Goal: Task Accomplishment & Management: Complete application form

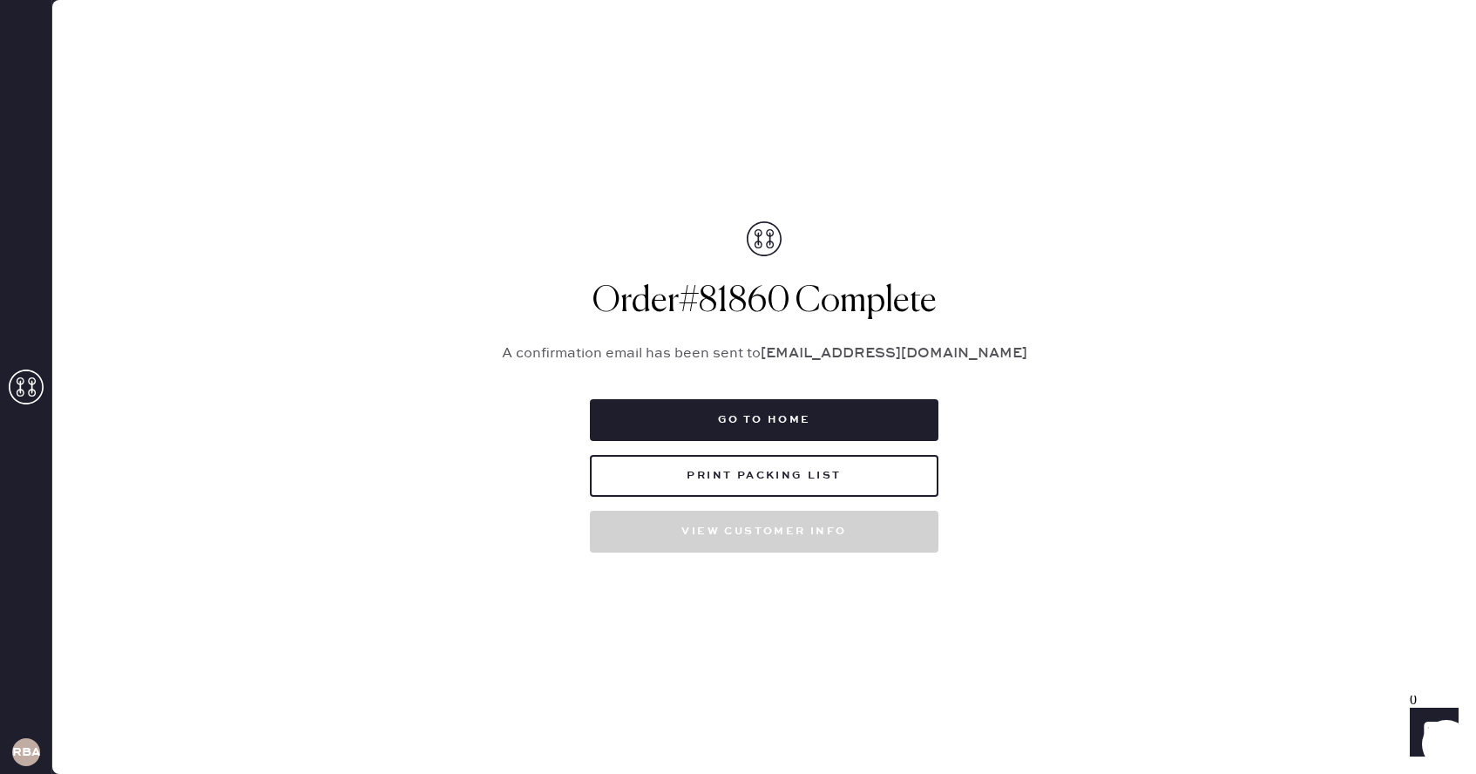
click at [27, 370] on use at bounding box center [26, 386] width 35 height 35
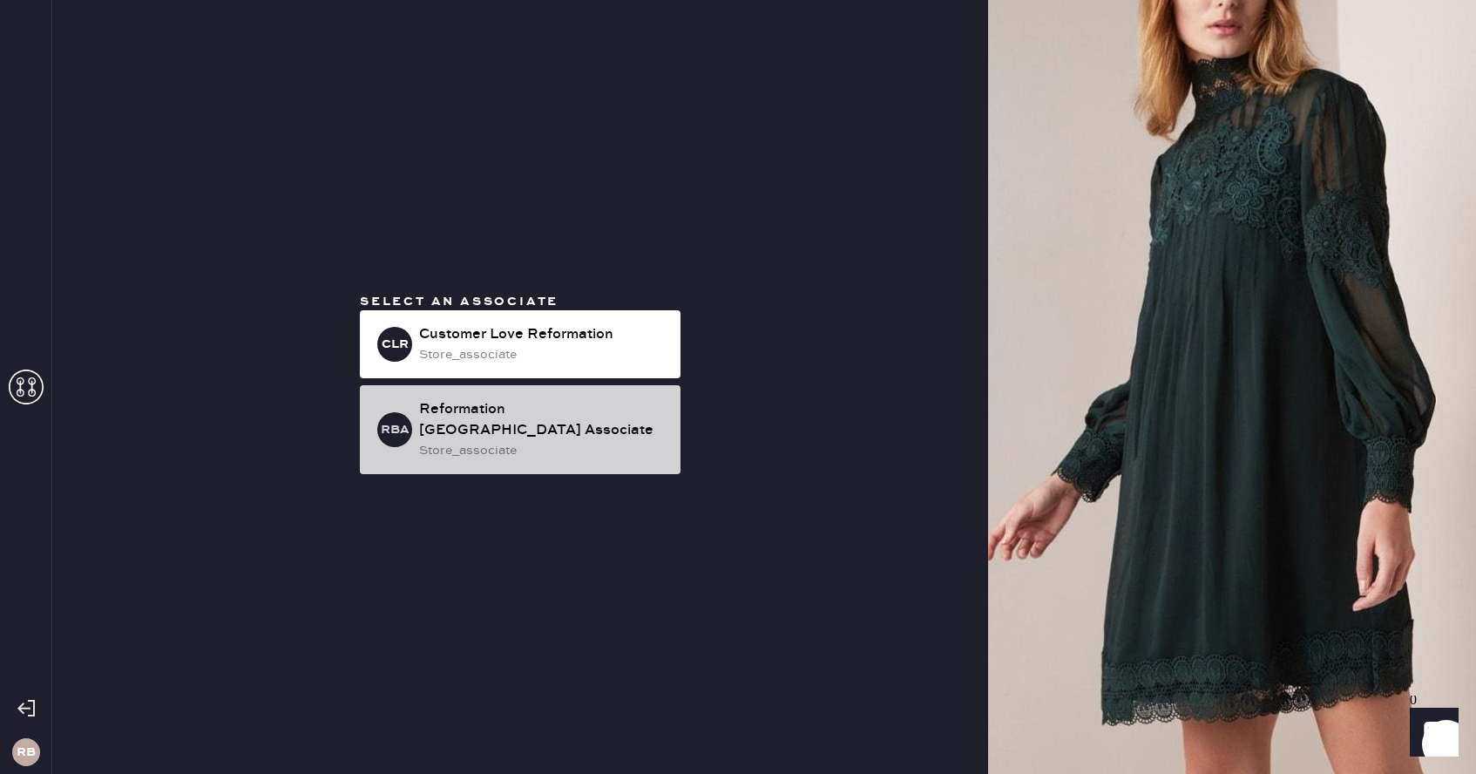
click at [552, 422] on div "Reformation [GEOGRAPHIC_DATA] Associate" at bounding box center [542, 420] width 247 height 42
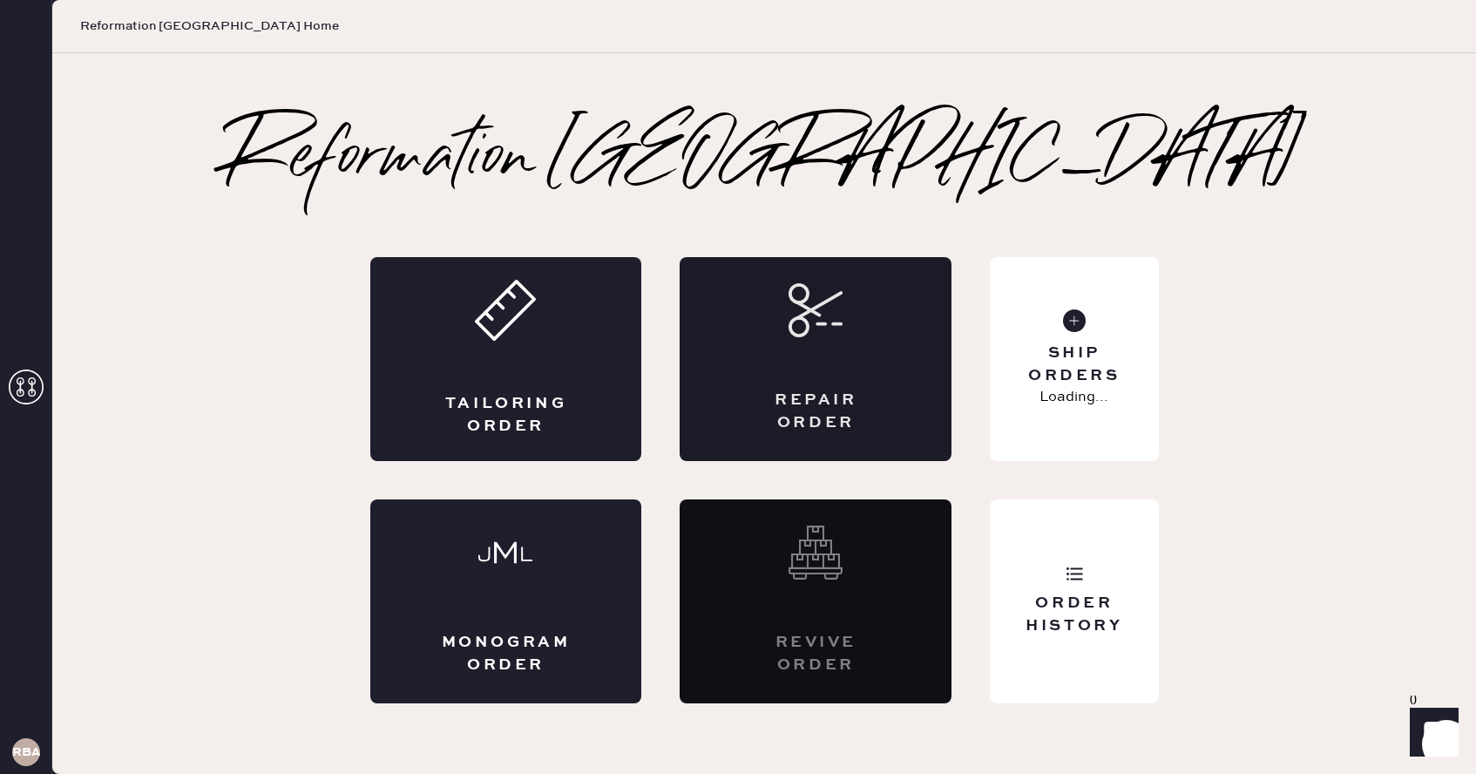
click at [789, 288] on icon at bounding box center [816, 310] width 54 height 54
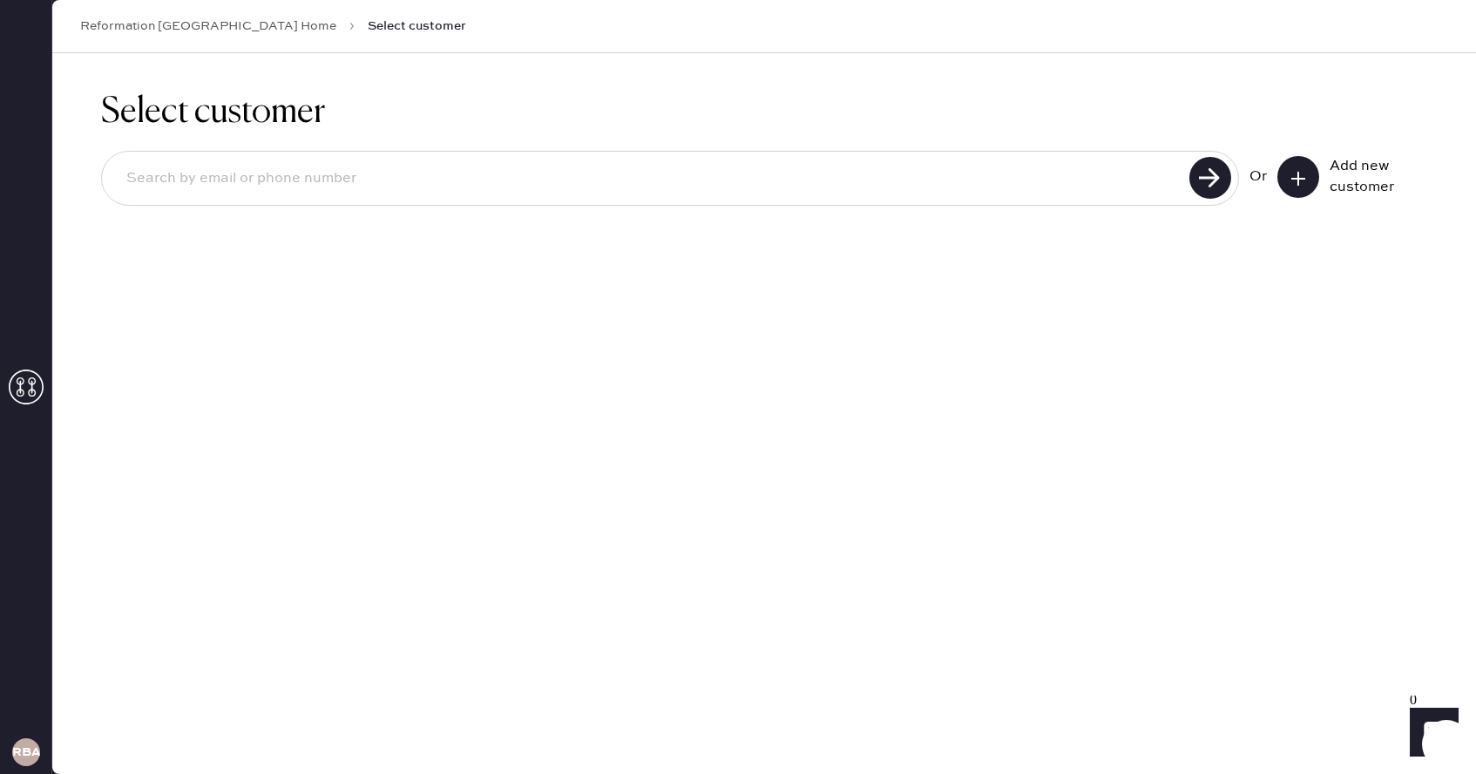
click at [1039, 170] on input at bounding box center [648, 179] width 1072 height 40
type input "lhmorley19@gmail.com"
click at [602, 169] on input "lhmorley19@gmail.com" at bounding box center [648, 179] width 1072 height 40
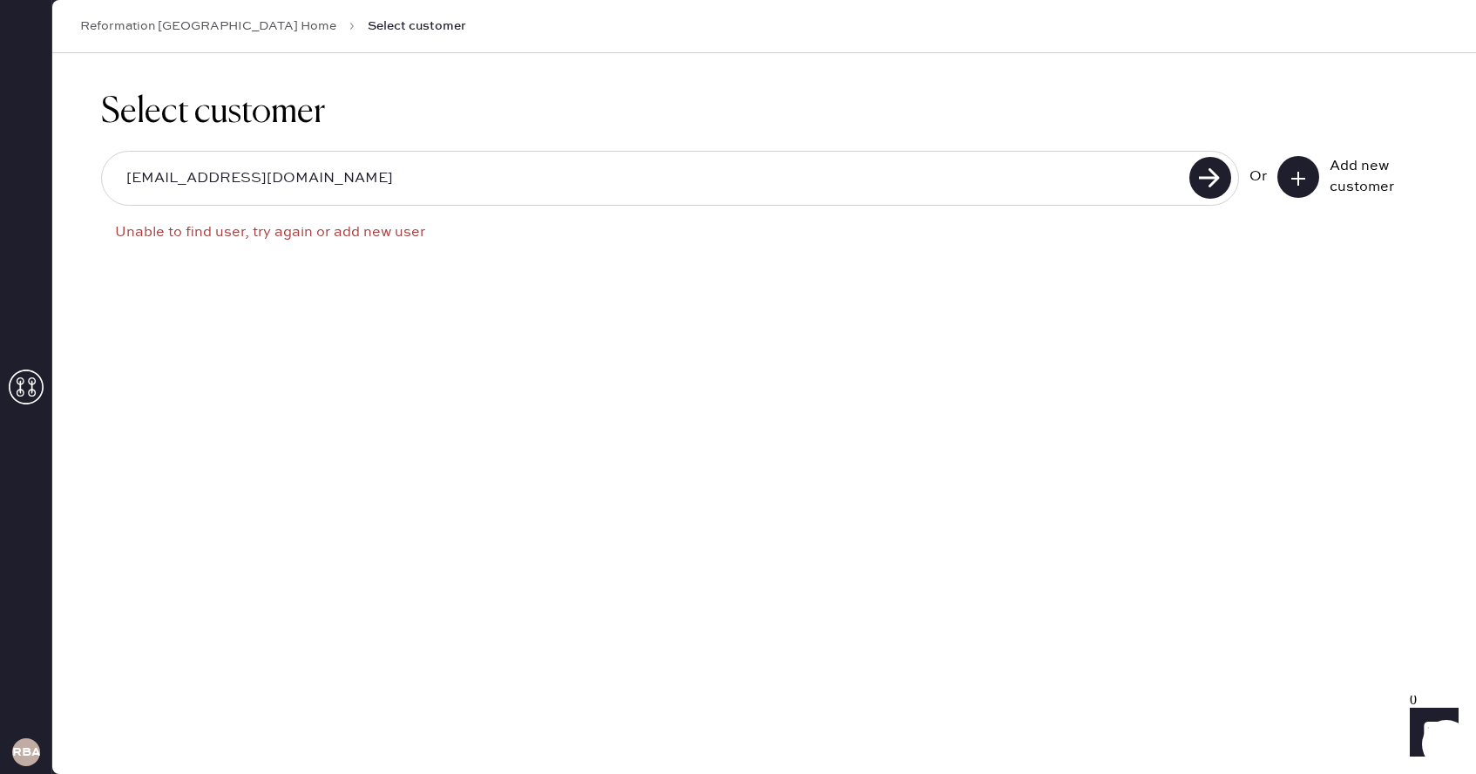
click at [1303, 179] on icon at bounding box center [1297, 178] width 17 height 17
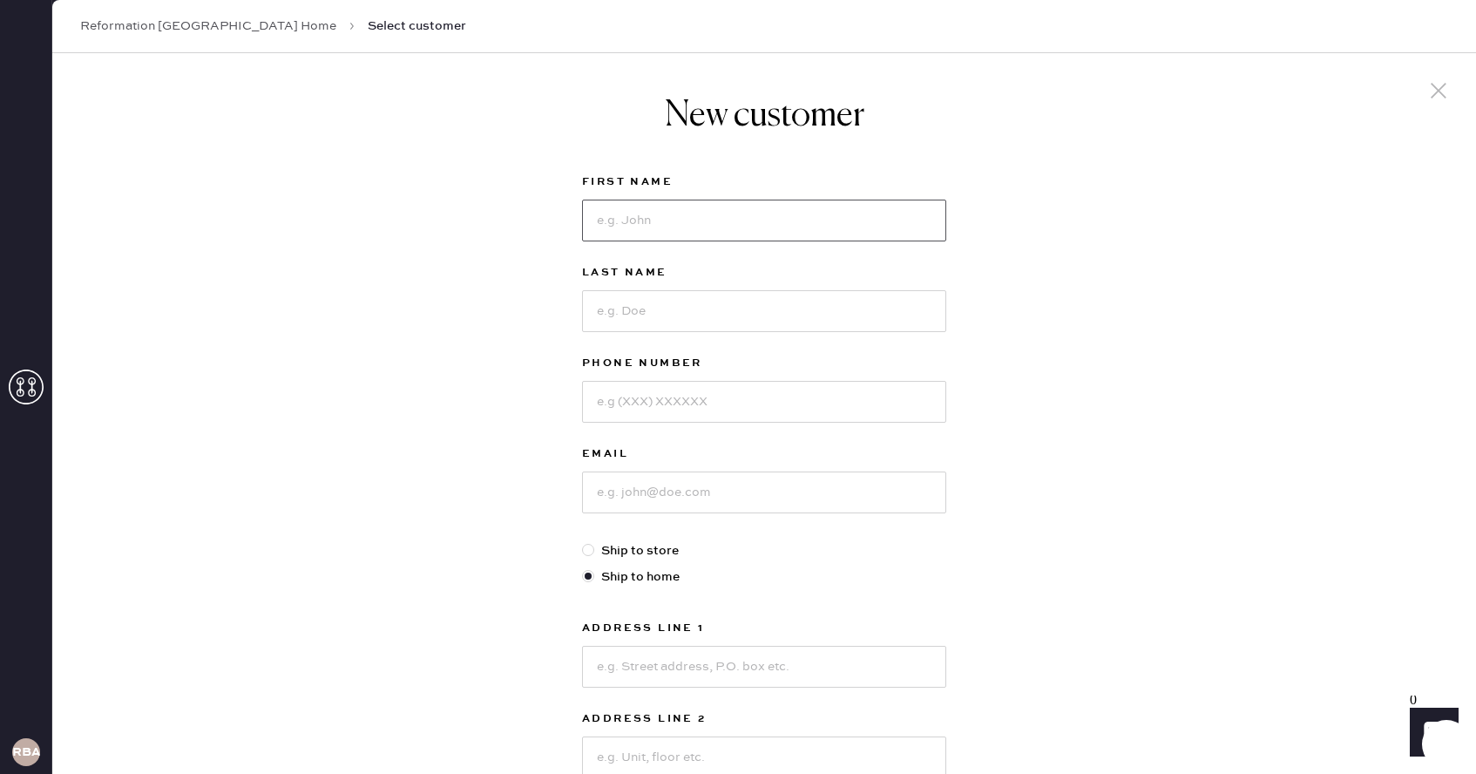
click at [671, 224] on input at bounding box center [764, 221] width 364 height 42
type input "Larissa"
click at [642, 312] on input at bounding box center [764, 311] width 364 height 42
type input "[PERSON_NAME]"
click at [626, 498] on input at bounding box center [764, 492] width 364 height 42
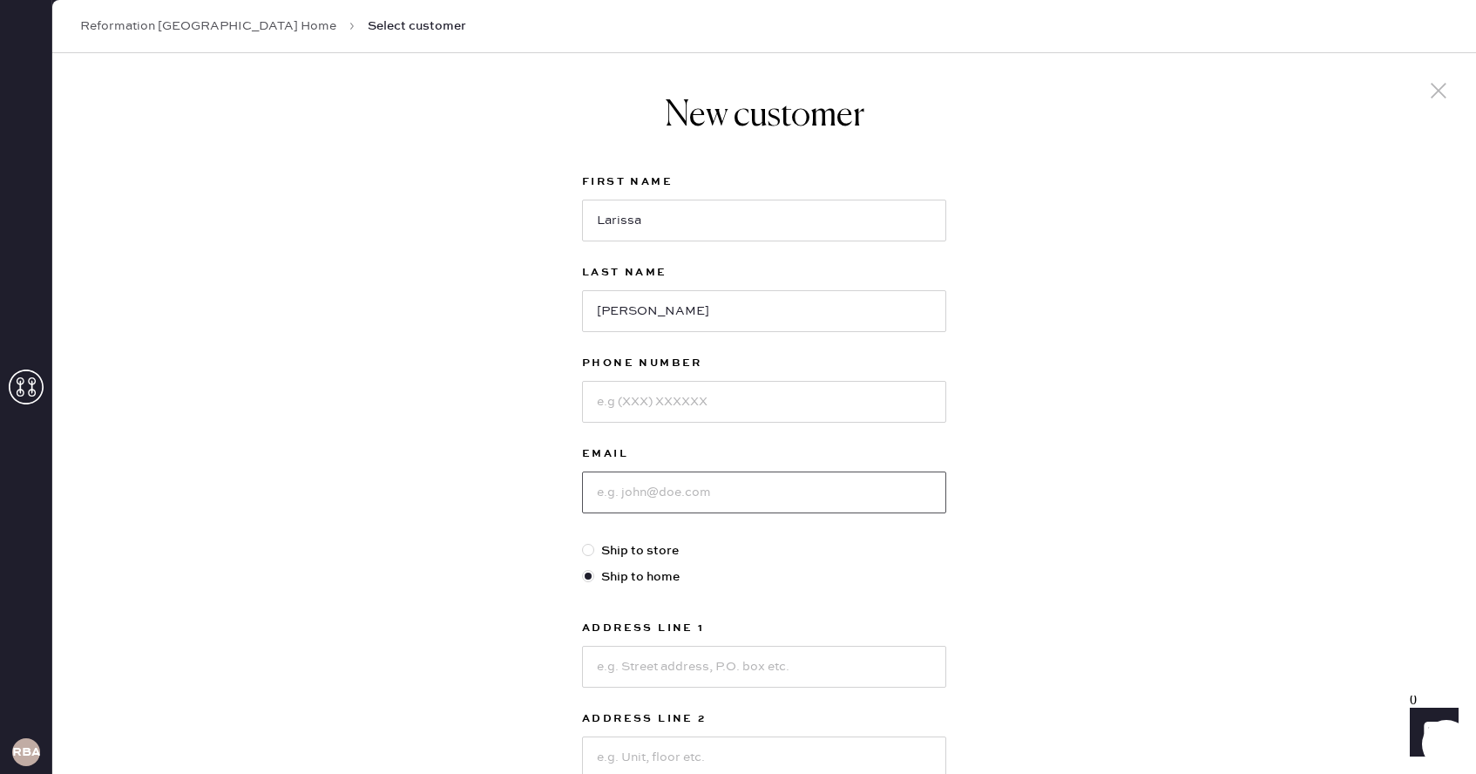
paste input "lhmorley19@gmail.com"
type input "lhmorley19@gmail.com"
click at [618, 413] on input at bounding box center [764, 402] width 364 height 42
type input "7812992802"
click at [513, 548] on div "New customer First Name Larissa Last Name Morley Phone Number 7812992802 Email …" at bounding box center [764, 593] width 1424 height 1080
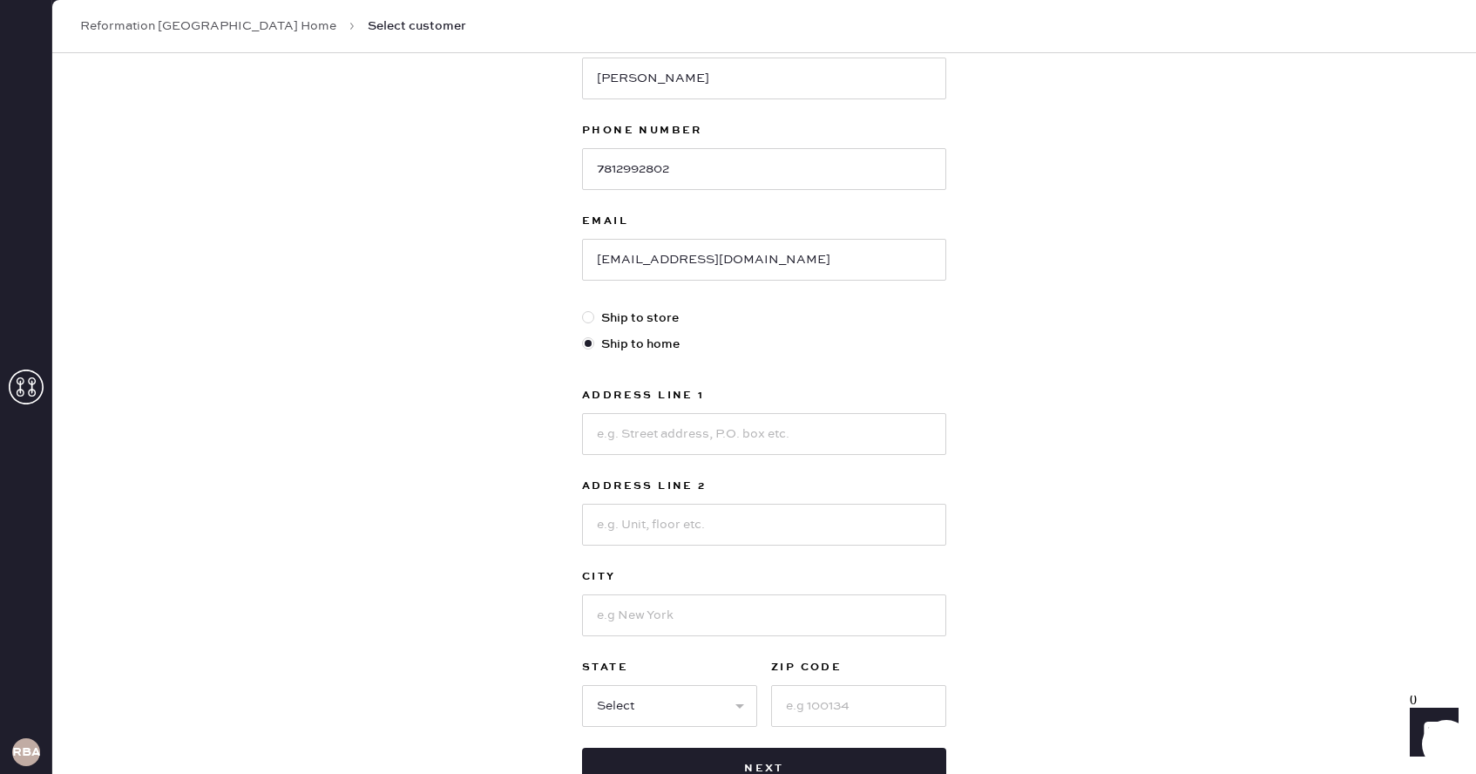
scroll to position [258, 0]
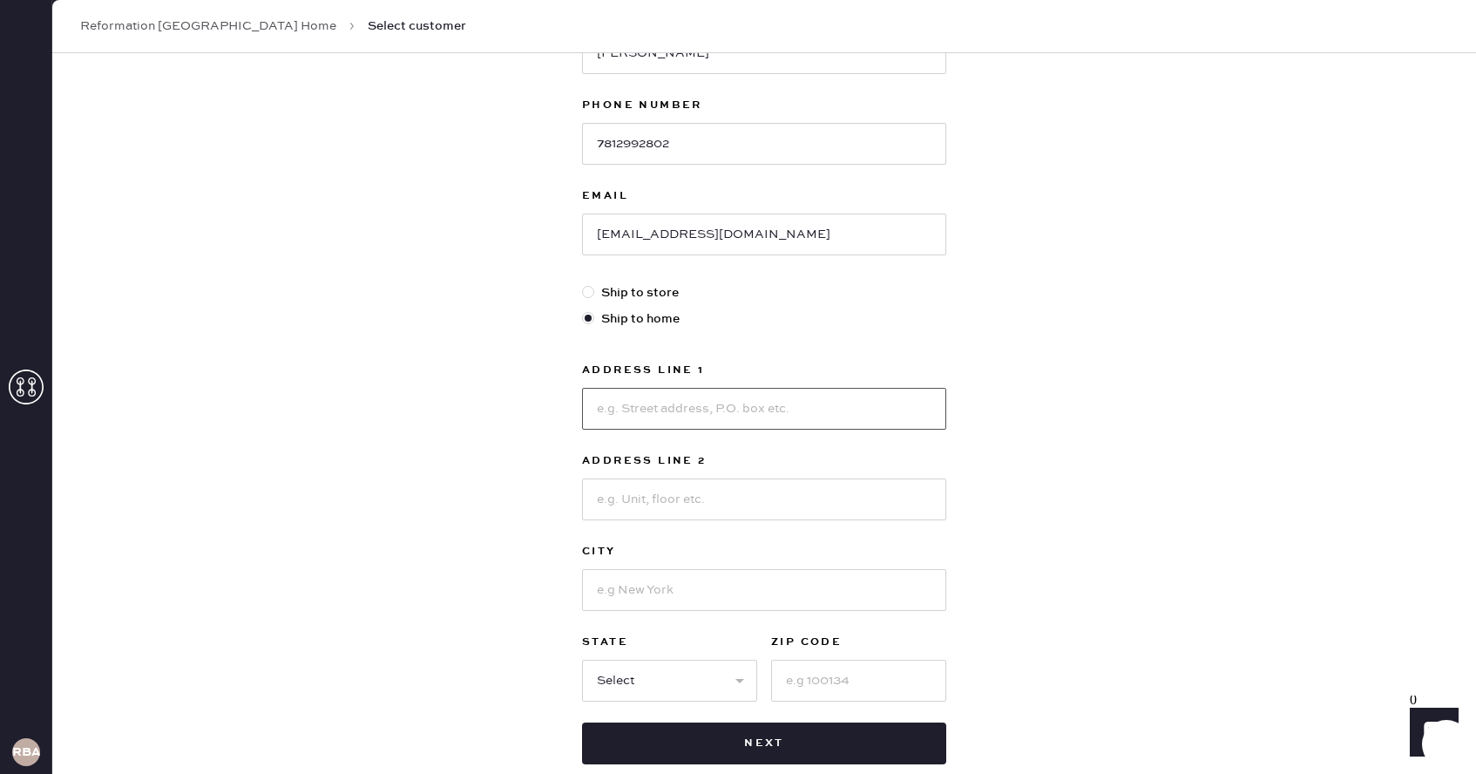
click at [627, 409] on input at bounding box center [764, 409] width 364 height 42
type input "[STREET_ADDRESS][PERSON_NAME]"
click at [538, 525] on div "New customer First Name Larissa Last Name Morley Phone Number 7812992802 Email …" at bounding box center [764, 335] width 1424 height 1080
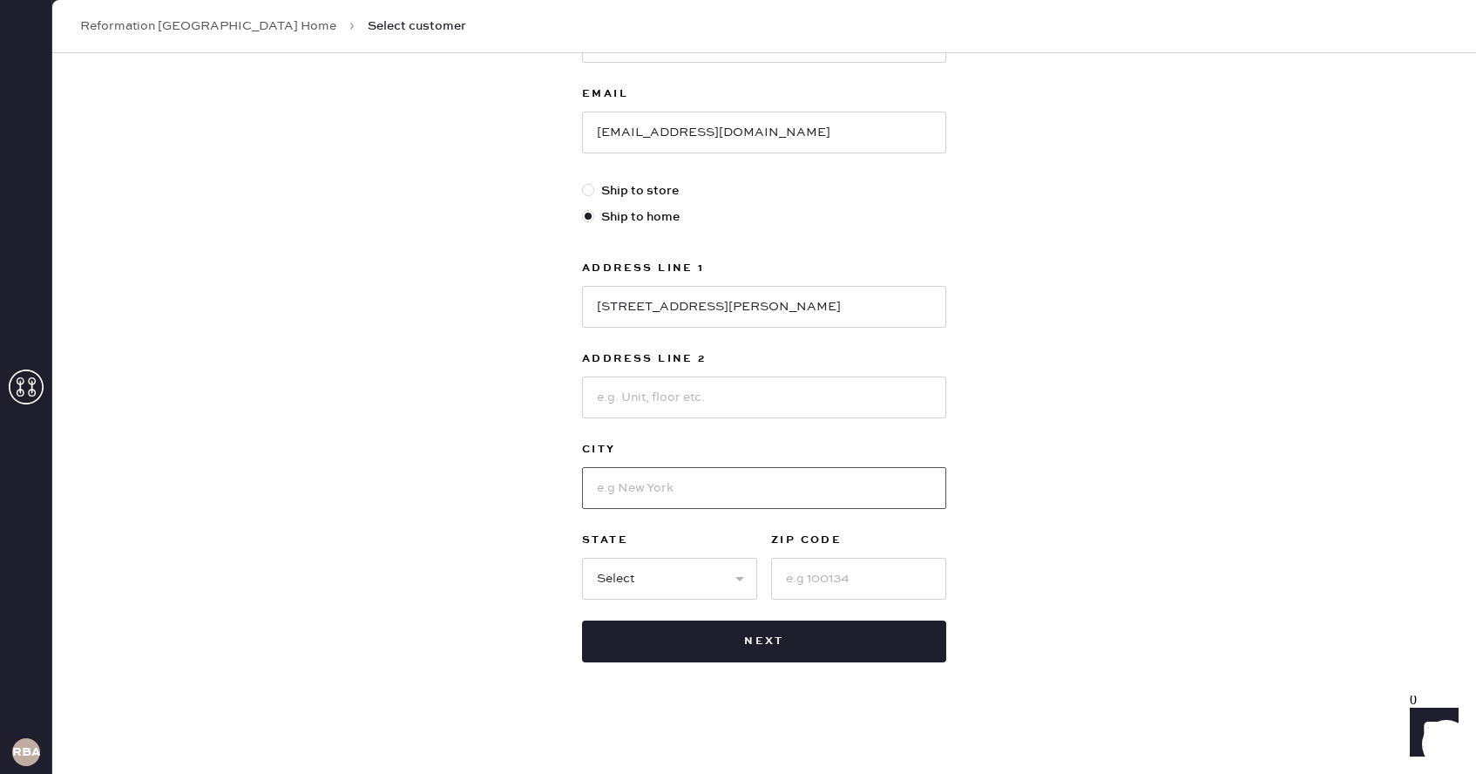
click at [645, 489] on input at bounding box center [764, 488] width 364 height 42
type input "[GEOGRAPHIC_DATA]"
click at [673, 572] on select "Select AK AL AR AZ CA CO CT DC DE FL GA HI IA ID IL IN KS KY LA MA MD ME MI MN …" at bounding box center [669, 579] width 175 height 42
select select "RI"
click at [582, 558] on select "Select AK AL AR AZ CA CO CT DC DE FL GA HI IA ID IL IN KS KY LA MA MD ME MI MN …" at bounding box center [669, 579] width 175 height 42
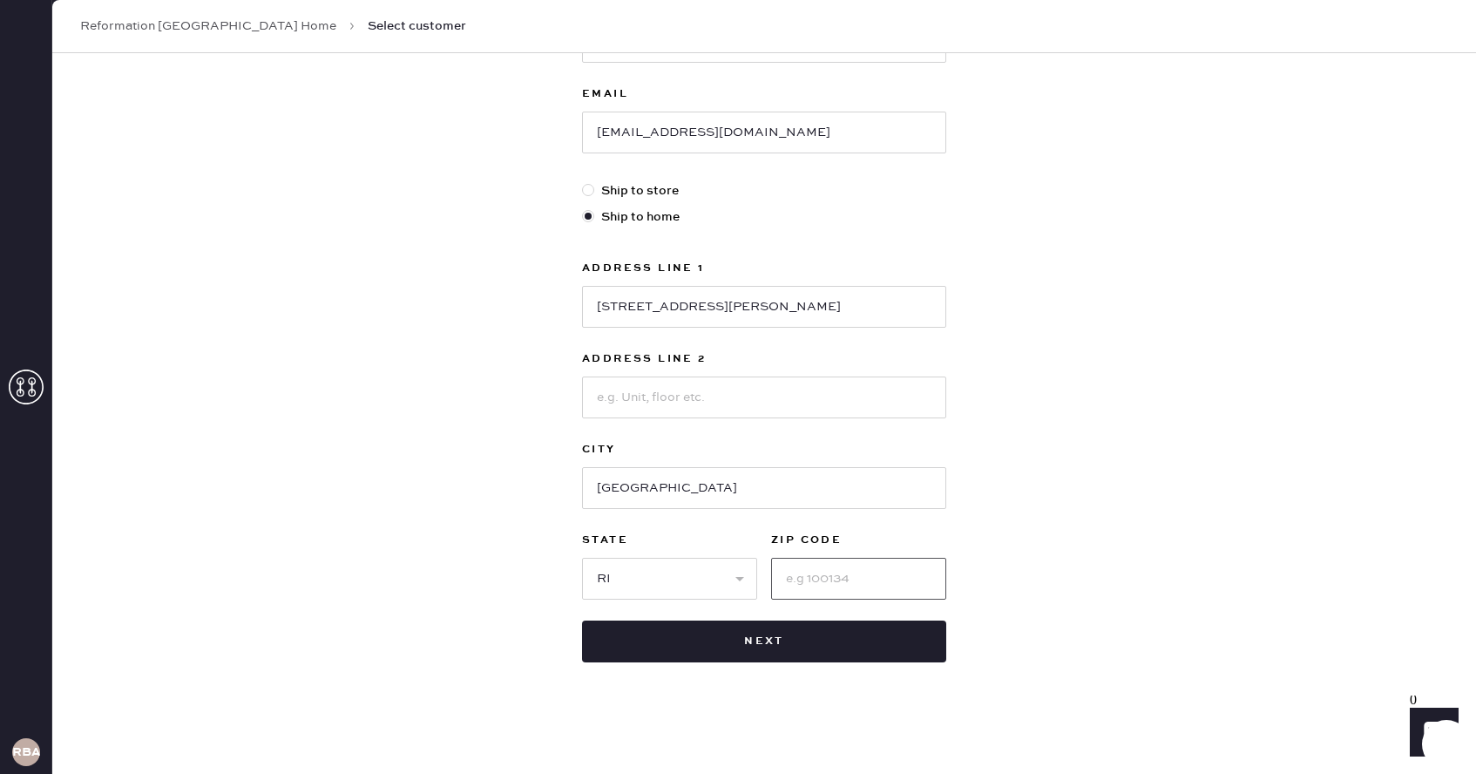
click at [820, 576] on input at bounding box center [858, 579] width 175 height 42
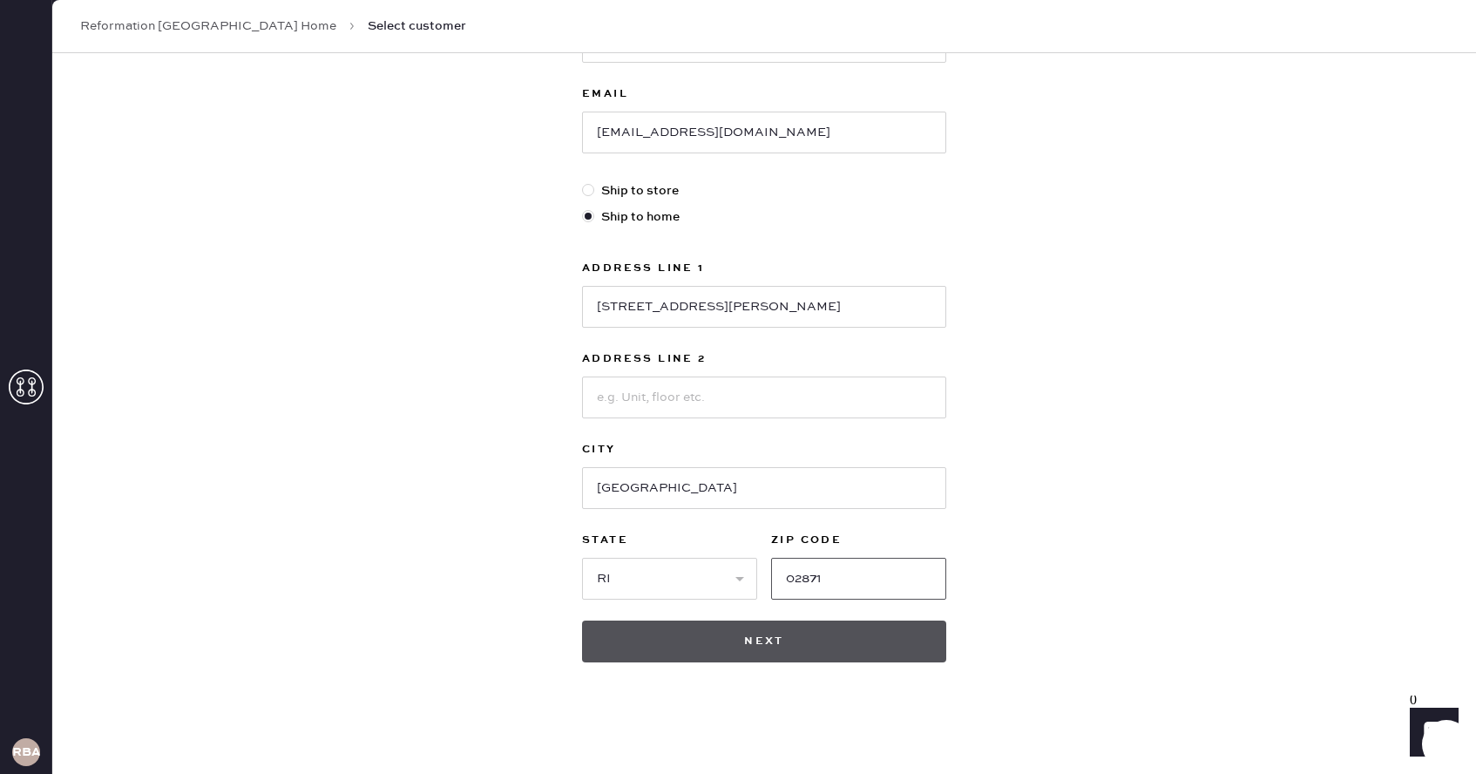
type input "02871"
click at [741, 642] on button "Next" at bounding box center [764, 641] width 364 height 42
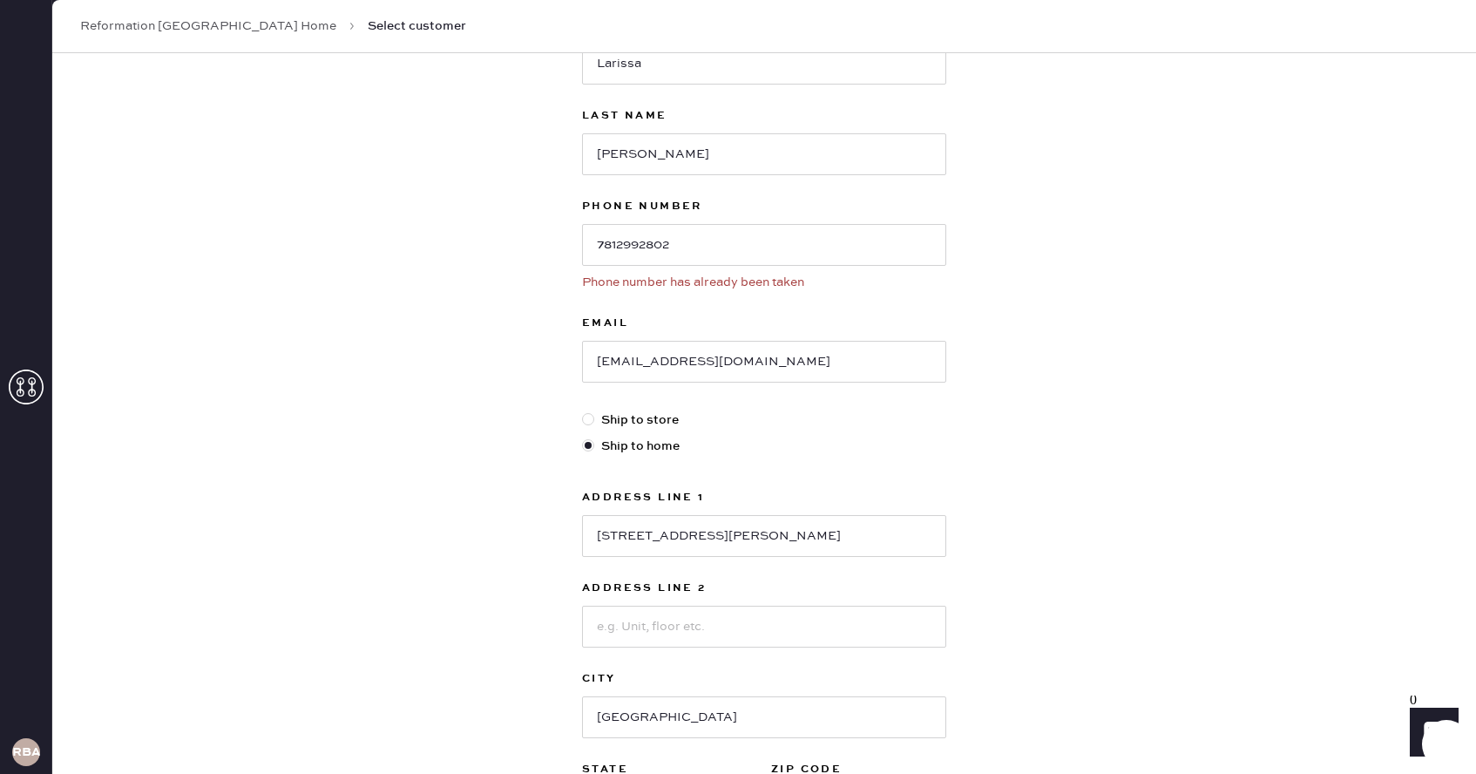
scroll to position [158, 0]
click at [701, 237] on input "7812992802" at bounding box center [764, 244] width 364 height 42
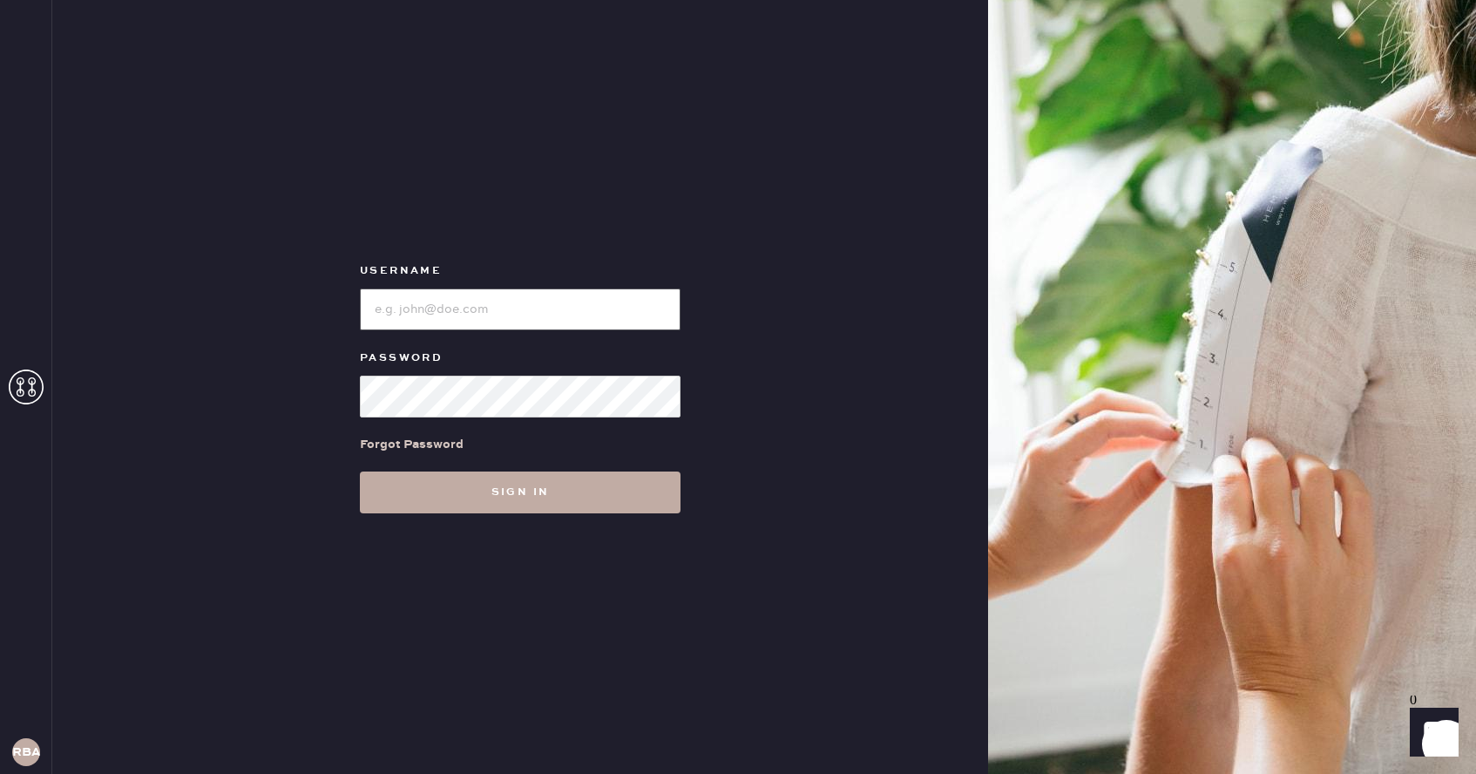
type input "Reformationboston"
click at [524, 477] on button "Sign in" at bounding box center [520, 492] width 321 height 42
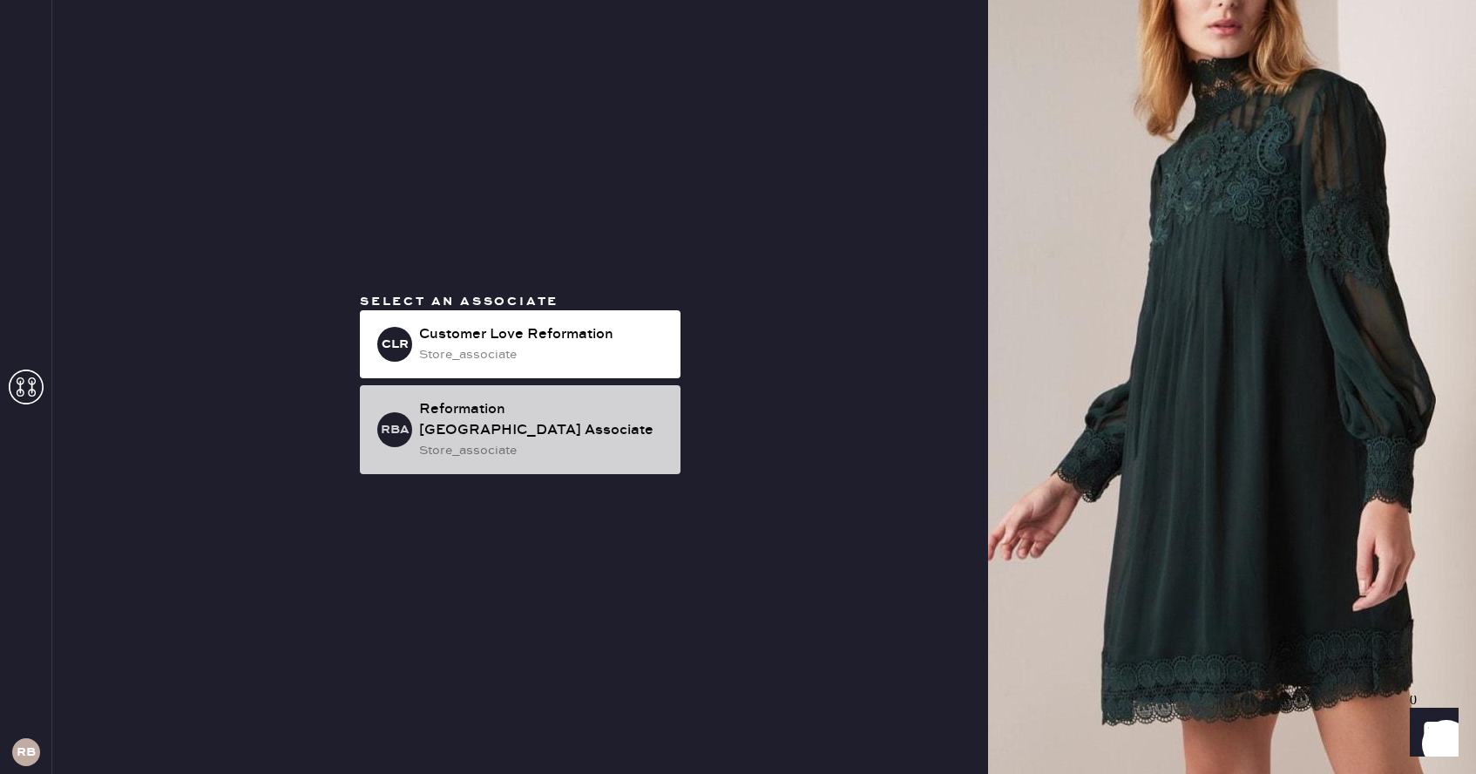
click at [501, 446] on div "store_associate" at bounding box center [542, 450] width 247 height 19
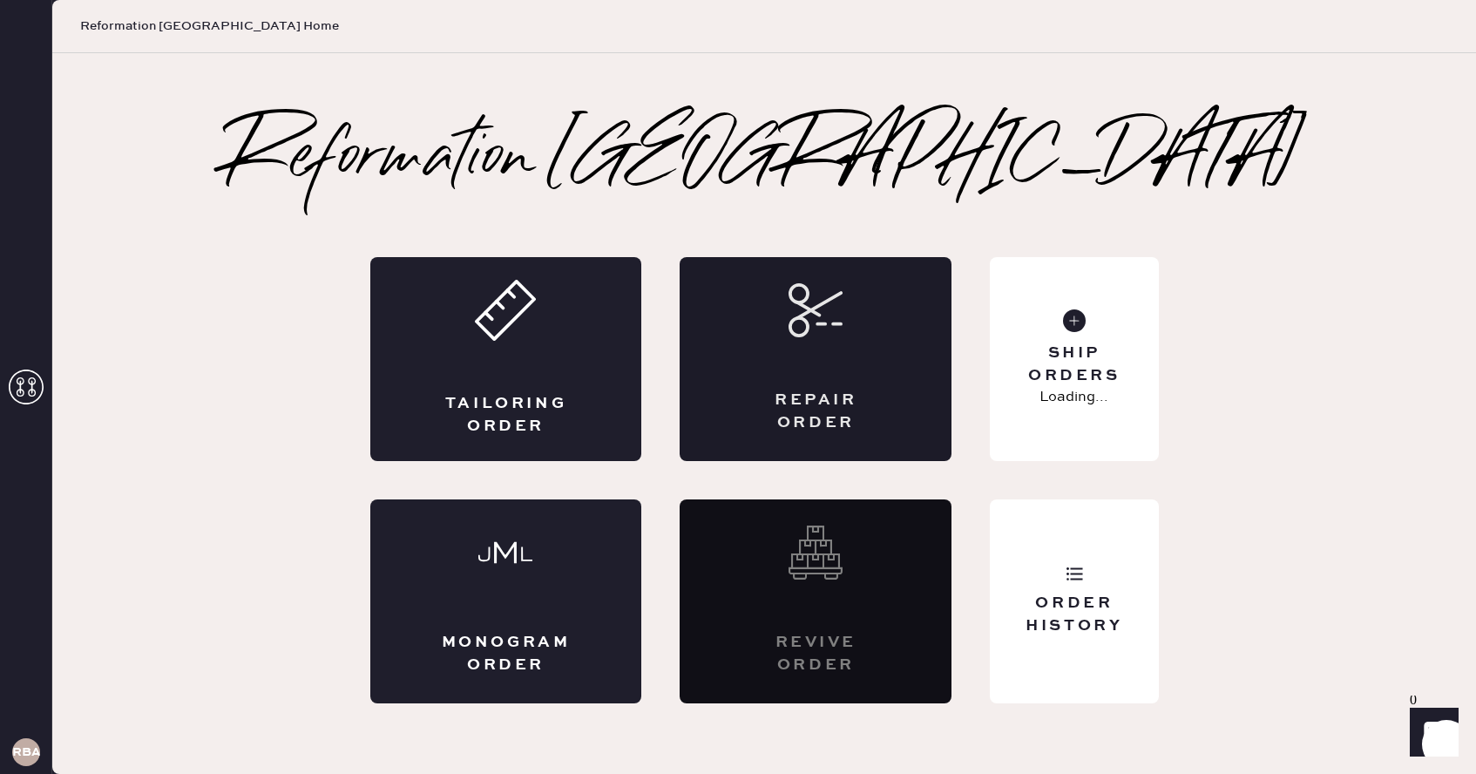
click at [773, 349] on div "Repair Order" at bounding box center [816, 359] width 272 height 204
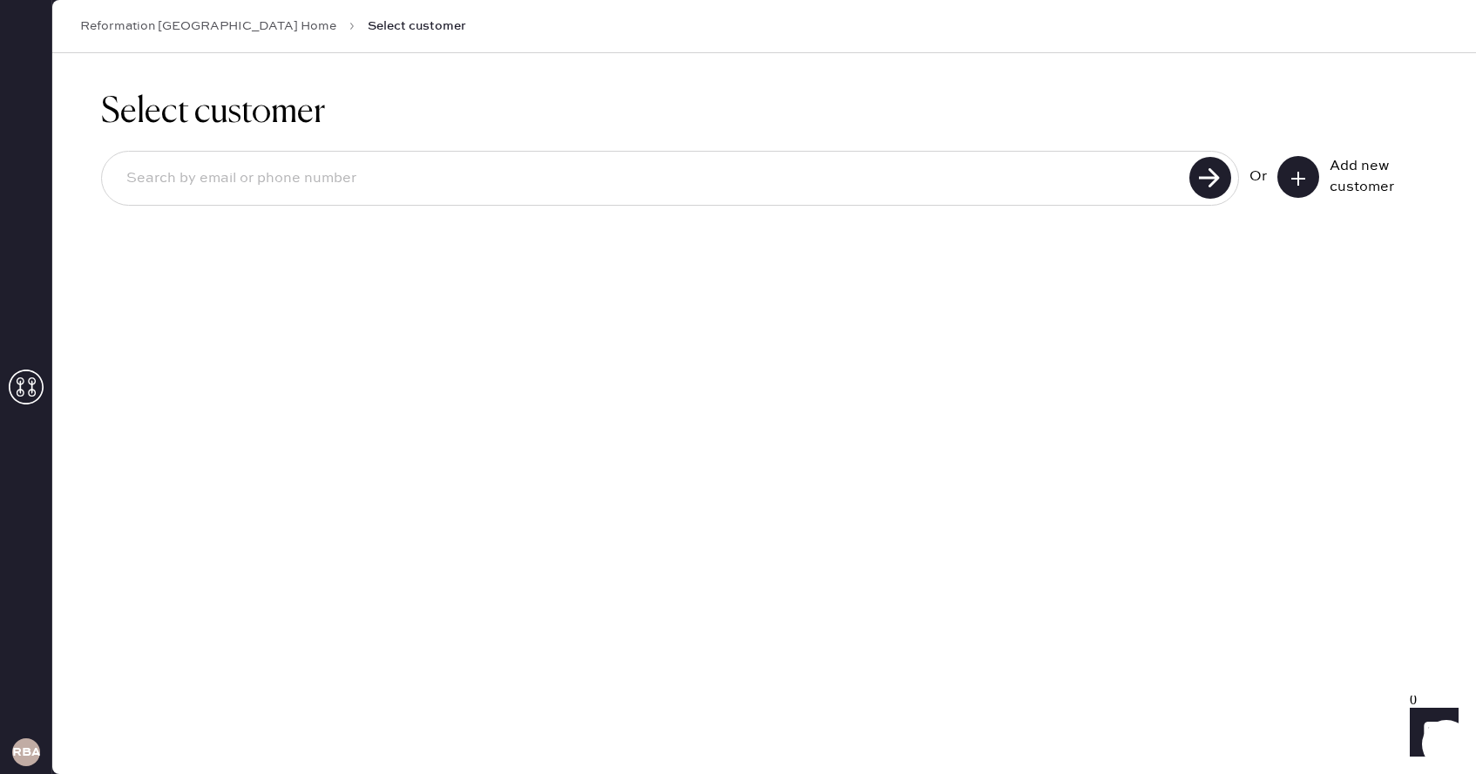
click at [396, 181] on input at bounding box center [648, 179] width 1072 height 40
paste input "7812992802"
type input "7812992802"
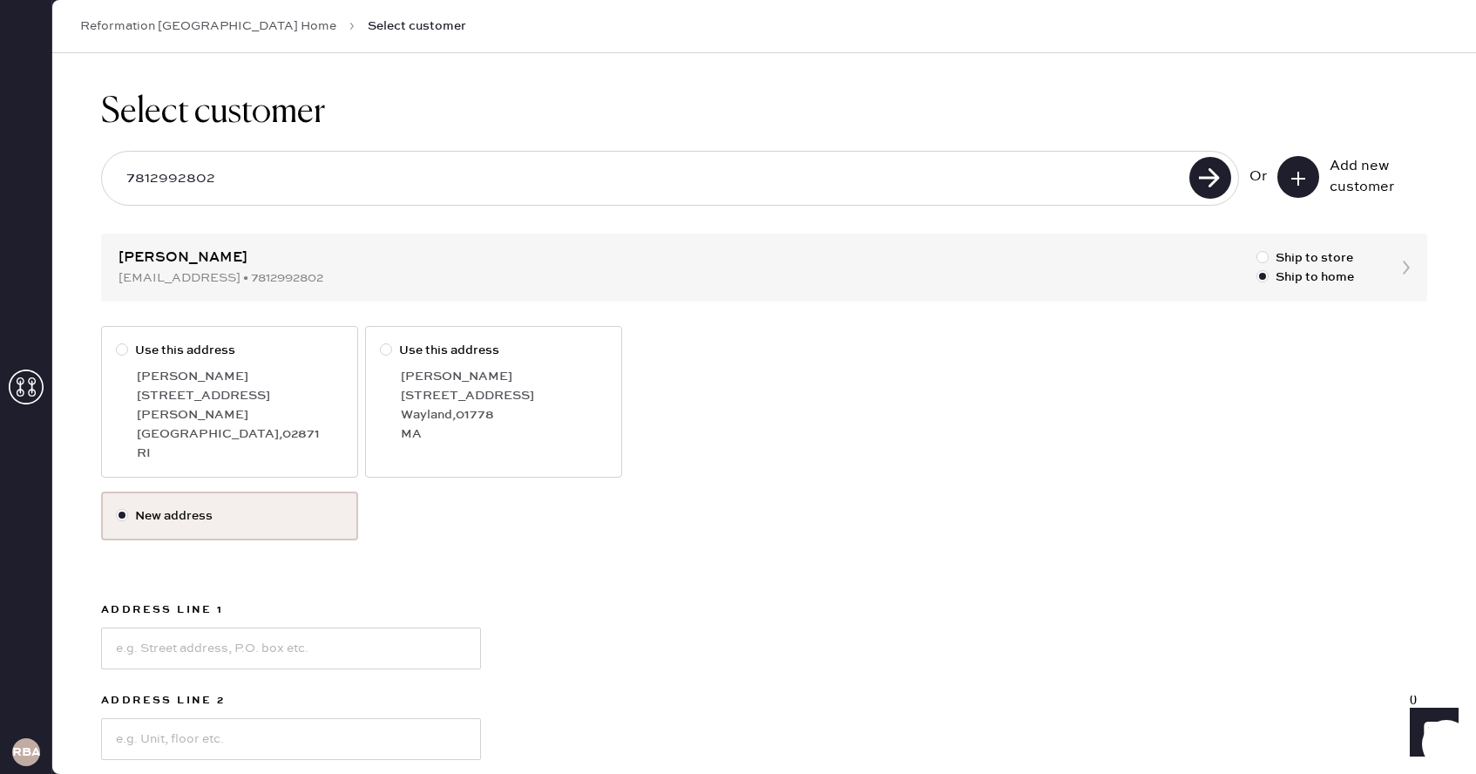
click at [272, 375] on div "[PERSON_NAME]" at bounding box center [240, 376] width 206 height 19
click at [117, 342] on input "Use this address" at bounding box center [116, 341] width 1 height 1
radio input "true"
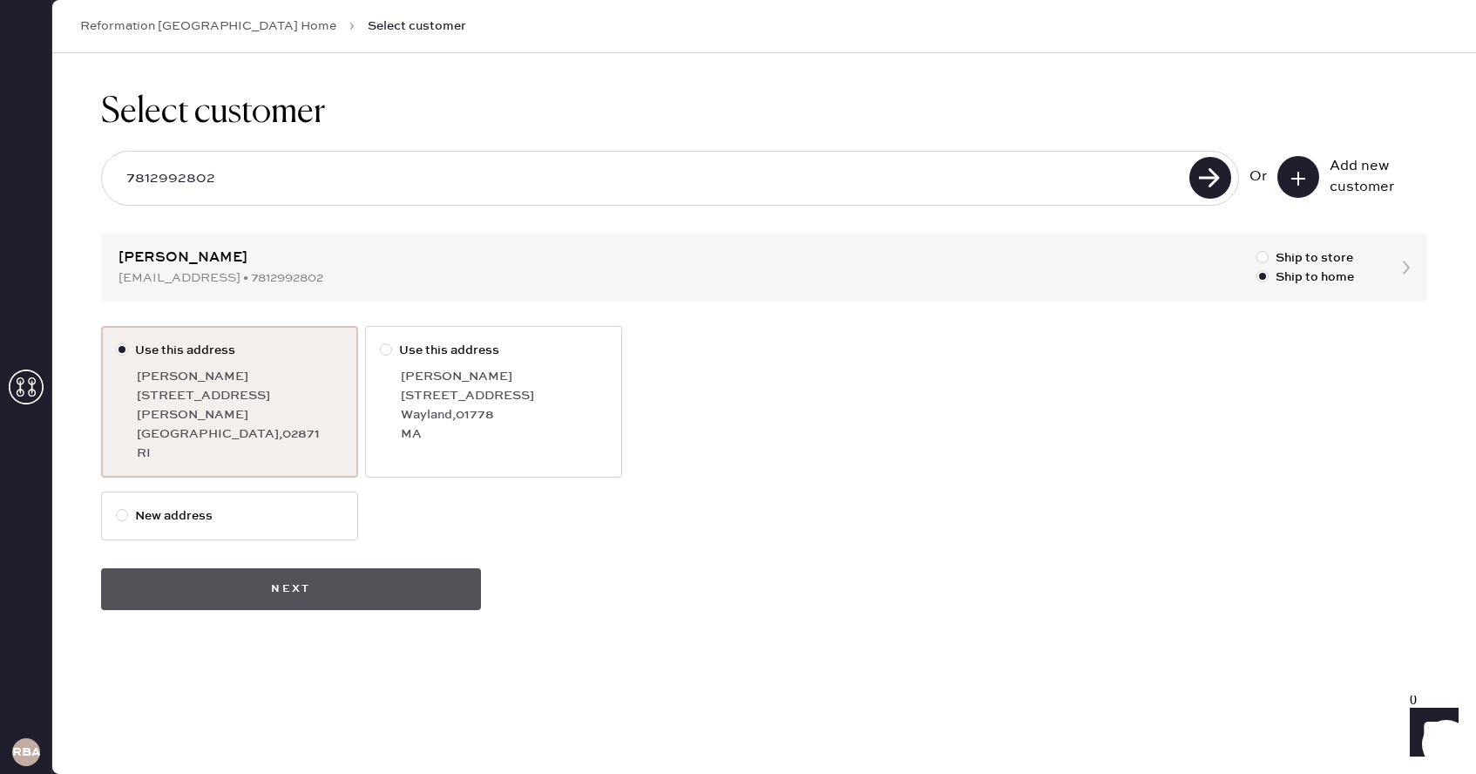
click at [293, 568] on button "Next" at bounding box center [291, 589] width 380 height 42
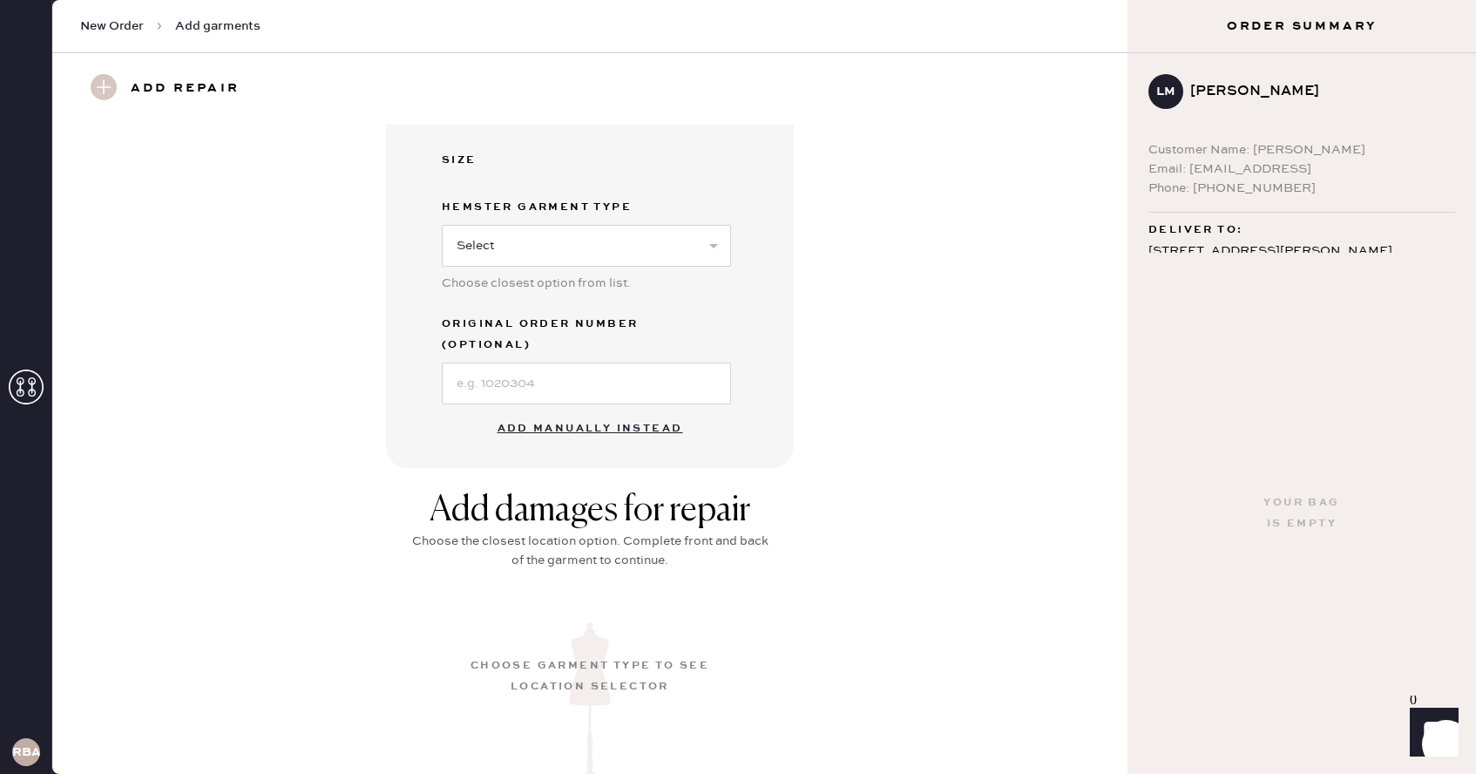
scroll to position [371, 0]
click at [607, 409] on button "Add manually instead" at bounding box center [590, 426] width 206 height 35
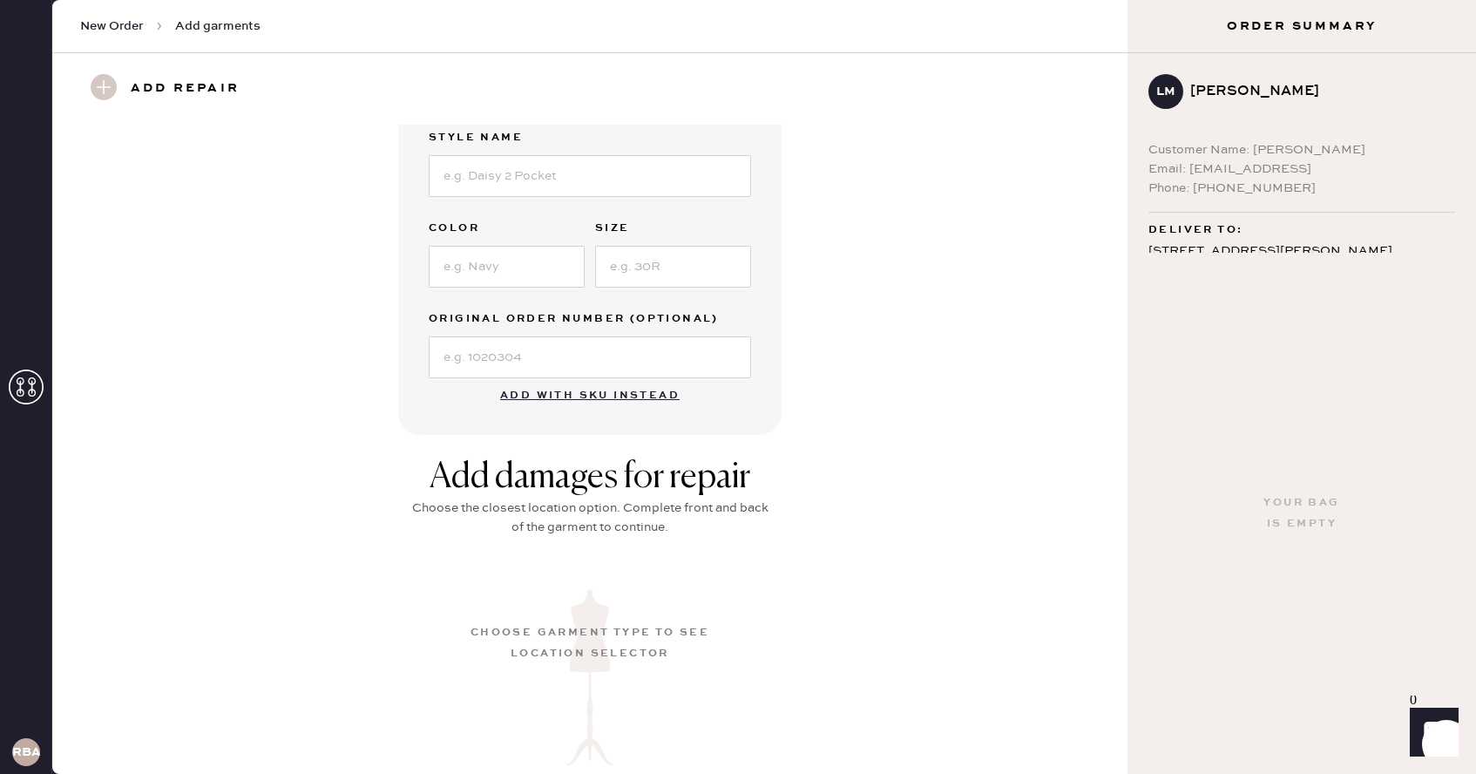
scroll to position [0, 0]
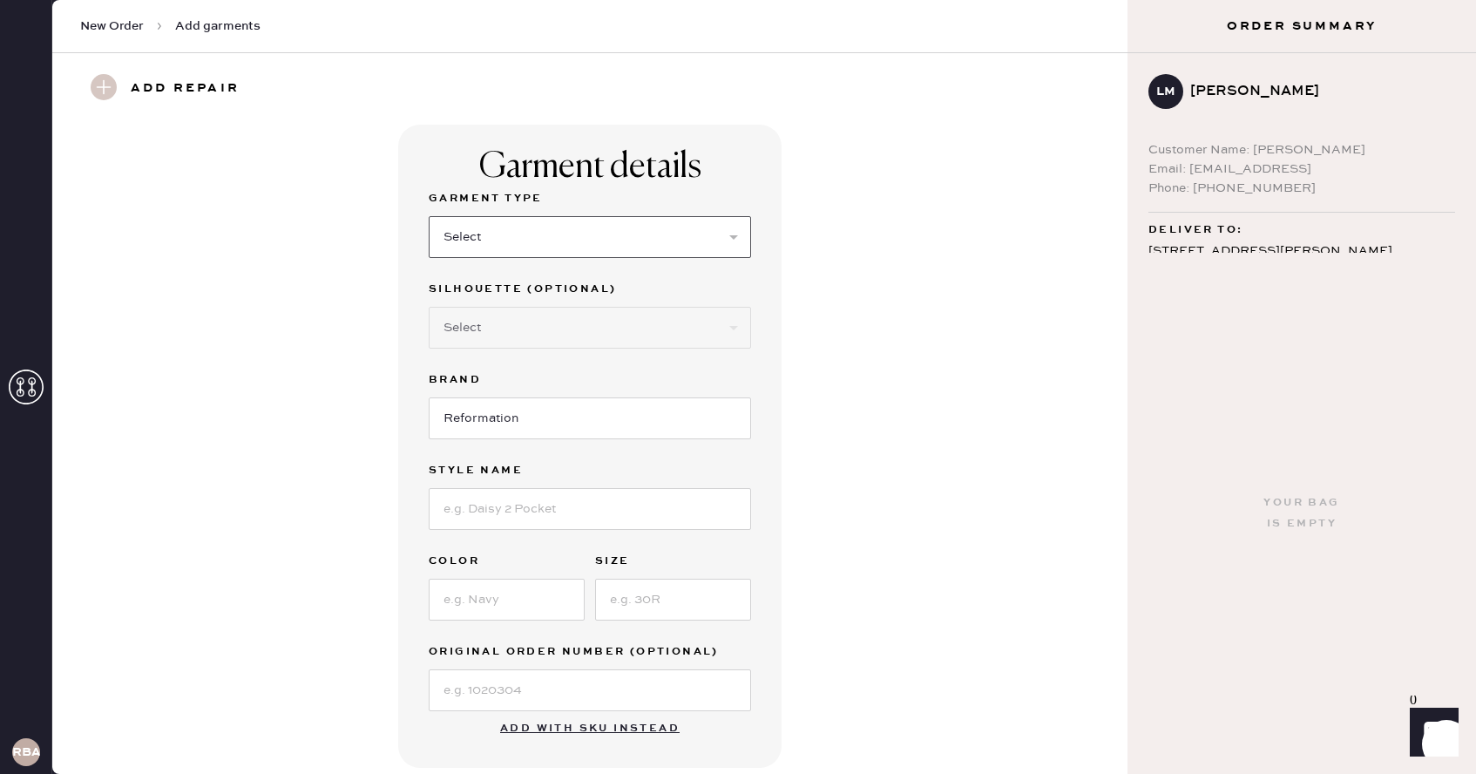
click at [490, 239] on select "Select Basic Skirt Jeans Leggings Pants Shorts Basic Sleeved Dress Basic Sleeve…" at bounding box center [590, 237] width 322 height 42
select select "7"
click at [429, 216] on select "Select Basic Skirt Jeans Leggings Pants Shorts Basic Sleeved Dress Basic Sleeve…" at bounding box center [590, 237] width 322 height 42
click at [495, 508] on input at bounding box center [590, 509] width 322 height 42
type input "[PERSON_NAME]"
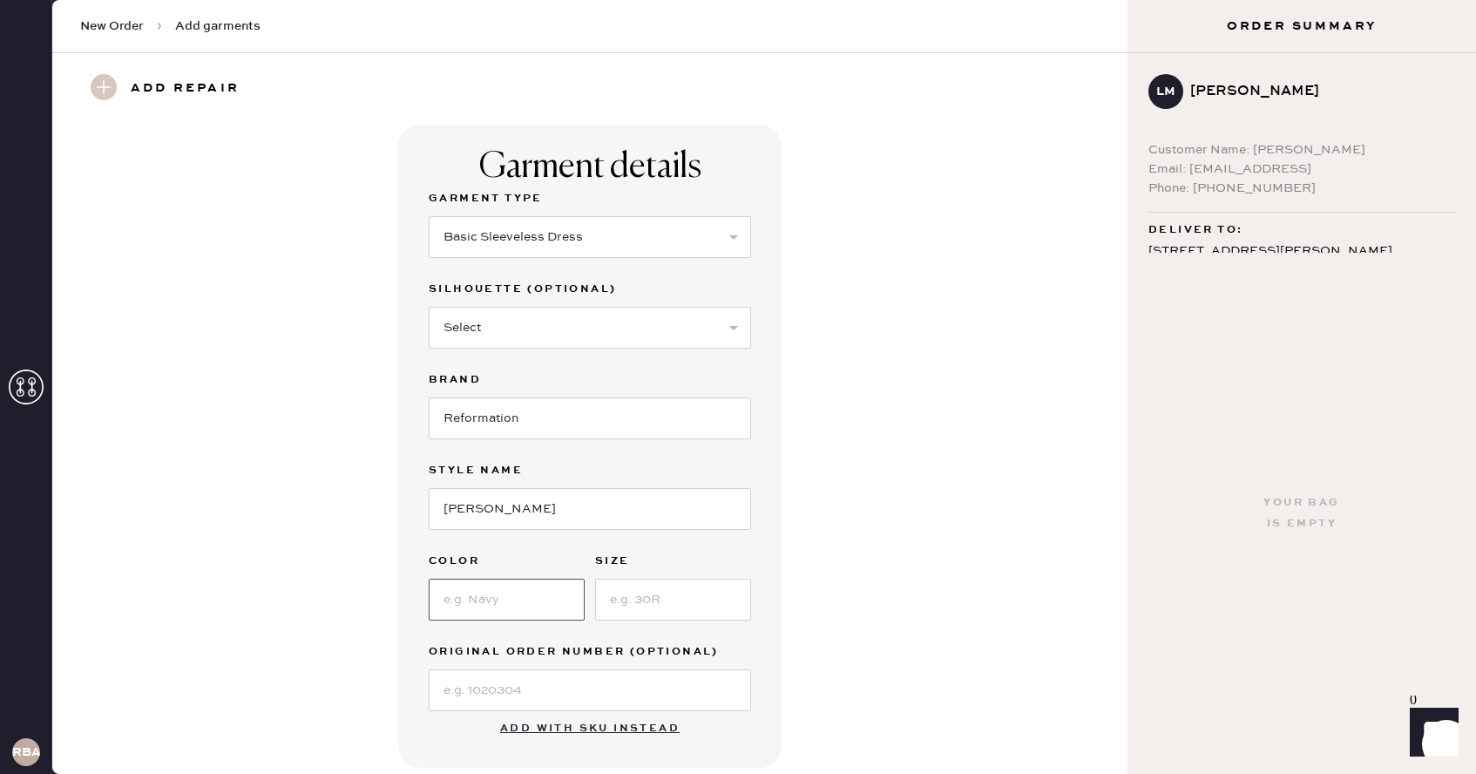
click at [459, 613] on input at bounding box center [507, 600] width 156 height 42
type input "Madison Check"
click at [644, 613] on input at bounding box center [673, 600] width 156 height 42
type input "10"
click at [494, 708] on input at bounding box center [590, 690] width 322 height 42
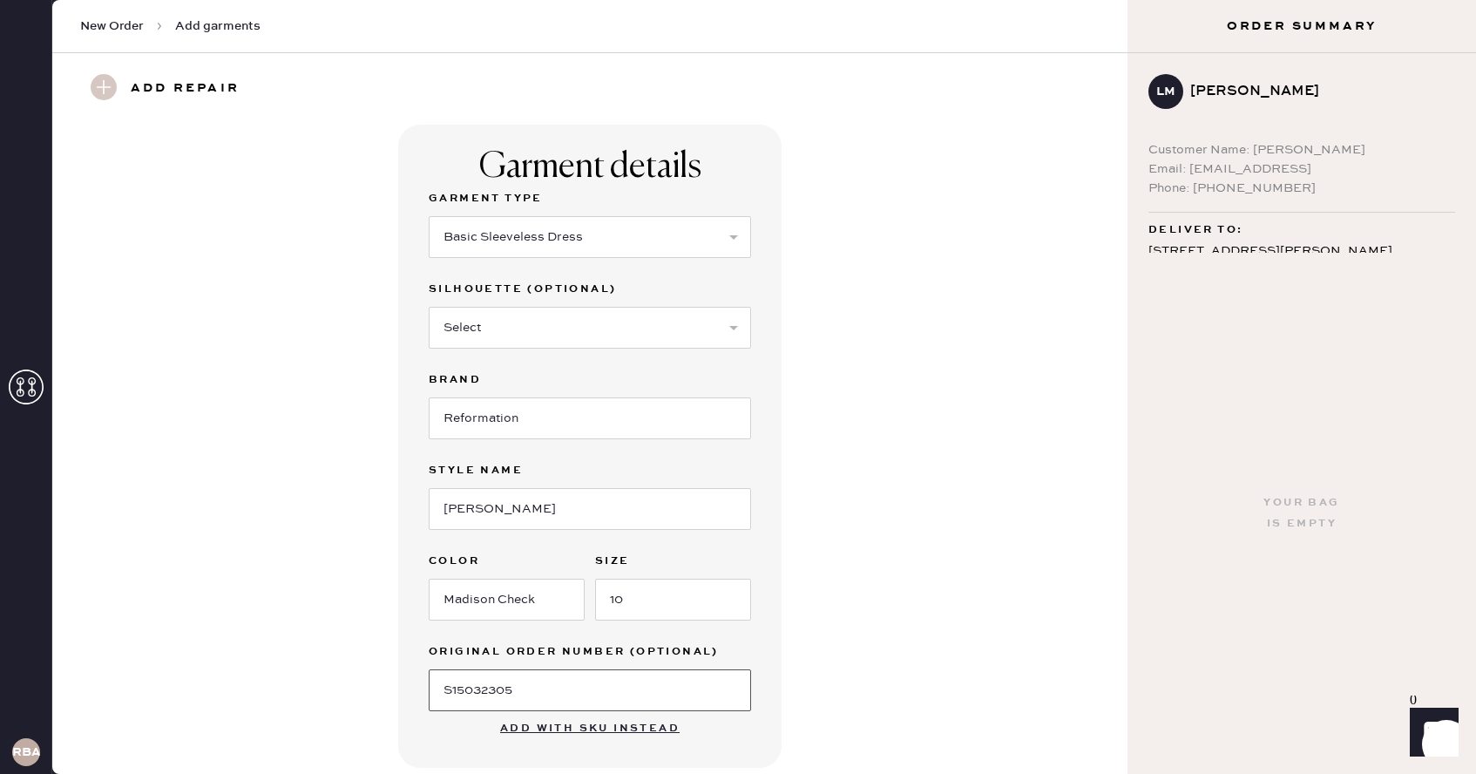
type input "S15032305"
click at [1022, 474] on div "Garment details Garment Type Select Basic Skirt Jeans Leggings Pants Shorts Bas…" at bounding box center [590, 446] width 1012 height 643
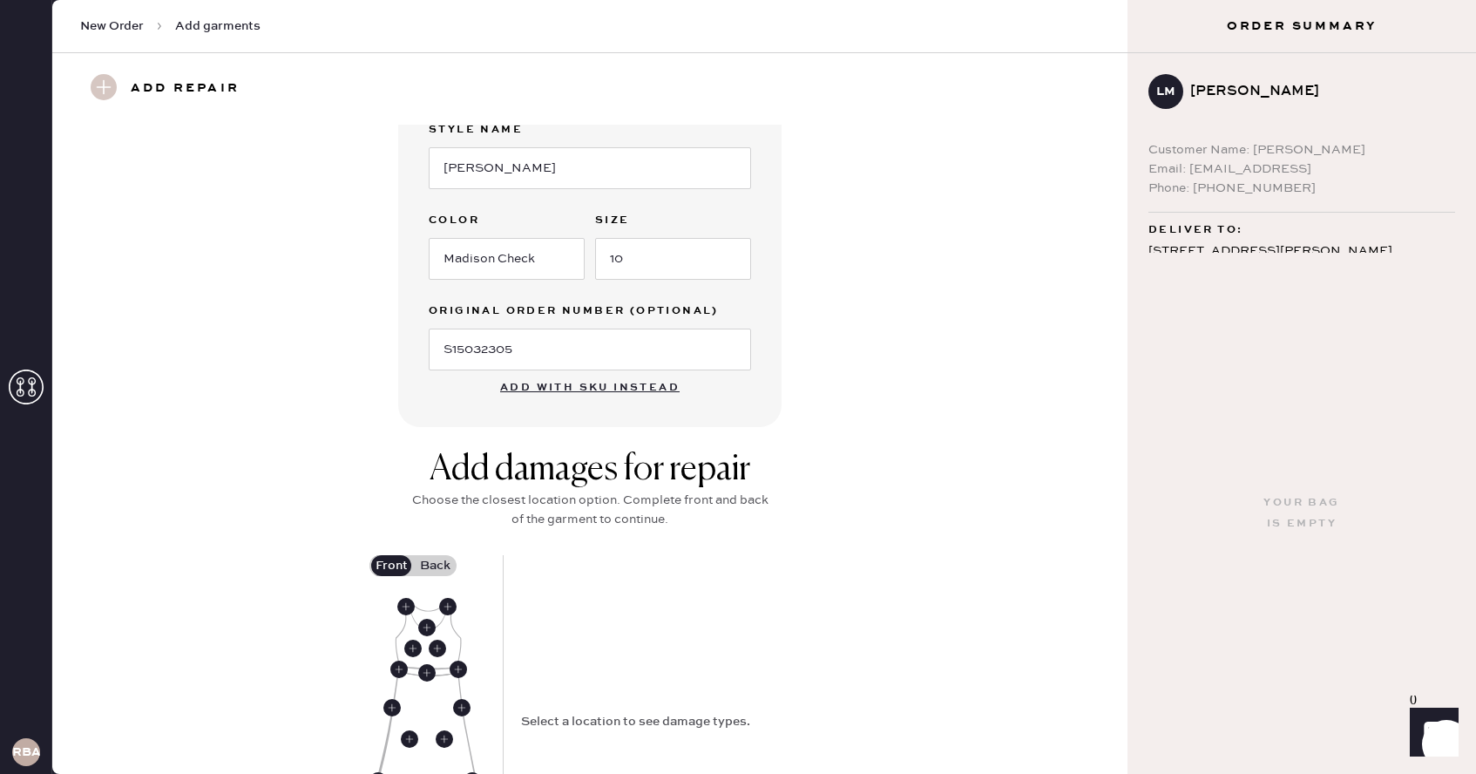
scroll to position [383, 0]
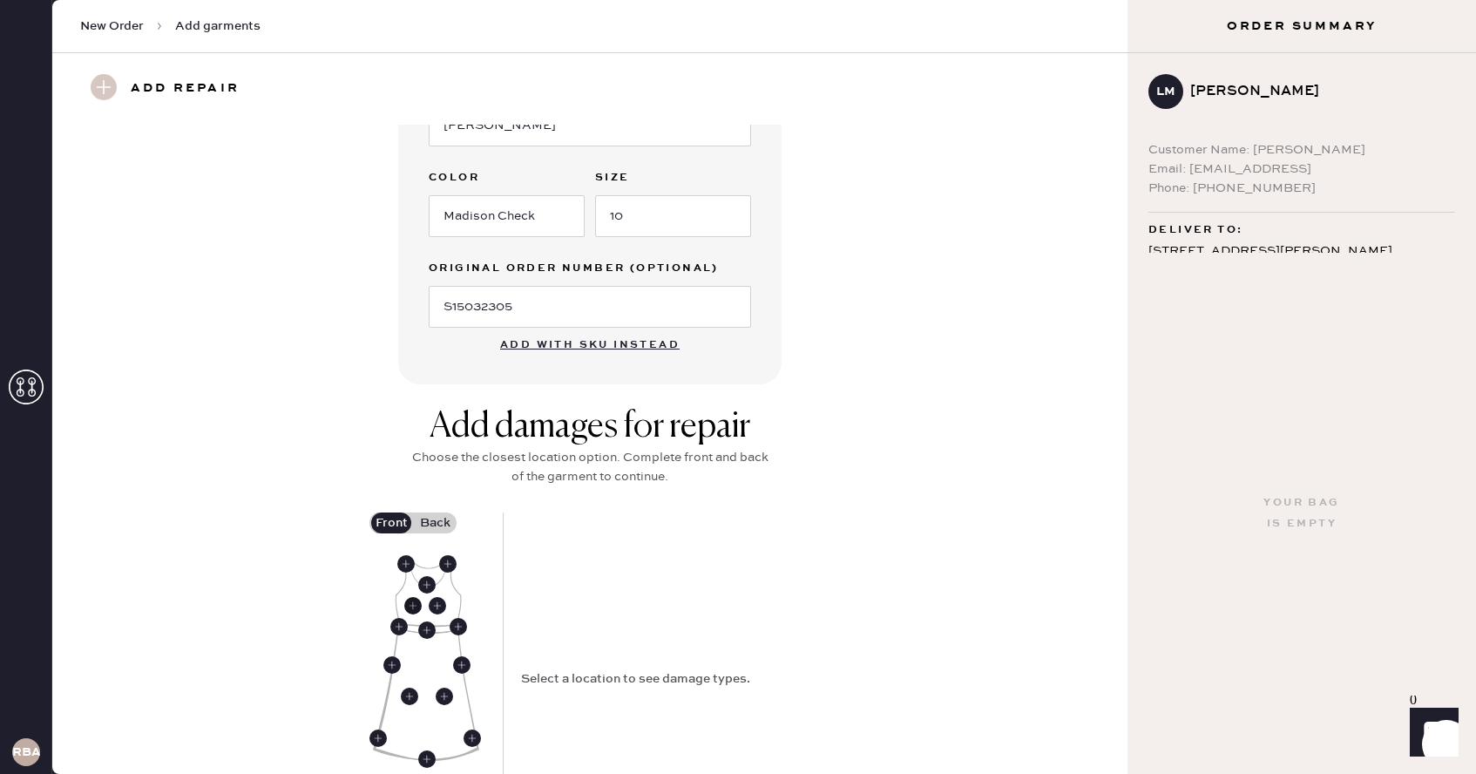
click at [409, 606] on use at bounding box center [412, 605] width 17 height 17
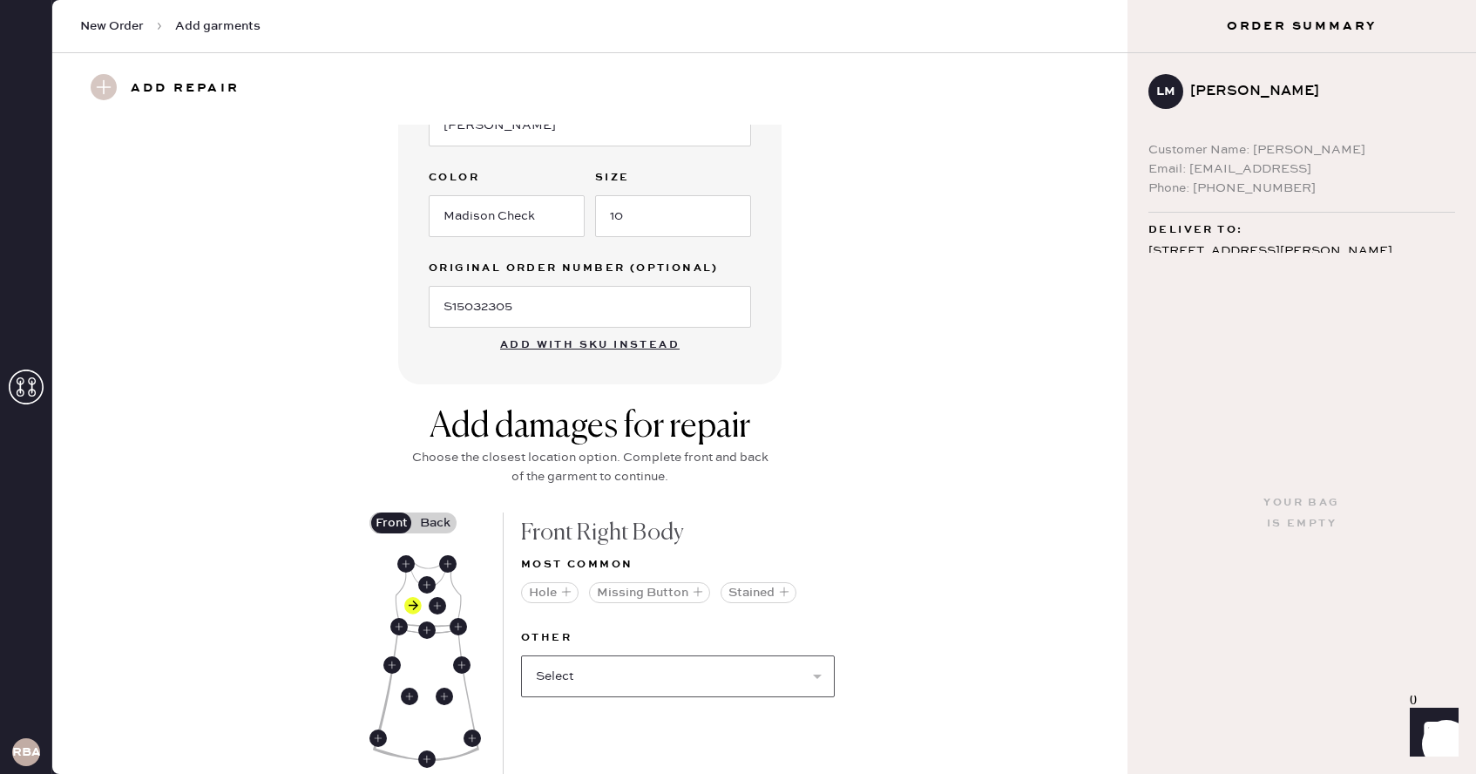
click at [678, 668] on select "Select Broken / Ripped Hem Broken Beads Broken Belt Loop Broken Button Broken C…" at bounding box center [678, 676] width 314 height 42
select select "1619"
click at [521, 655] on select "Select Broken / Ripped Hem Broken Beads Broken Belt Loop Broken Button Broken C…" at bounding box center [678, 676] width 314 height 42
select select
click at [900, 558] on div "Add damages for repair Choose the closest location option. Complete front and b…" at bounding box center [590, 676] width 1012 height 541
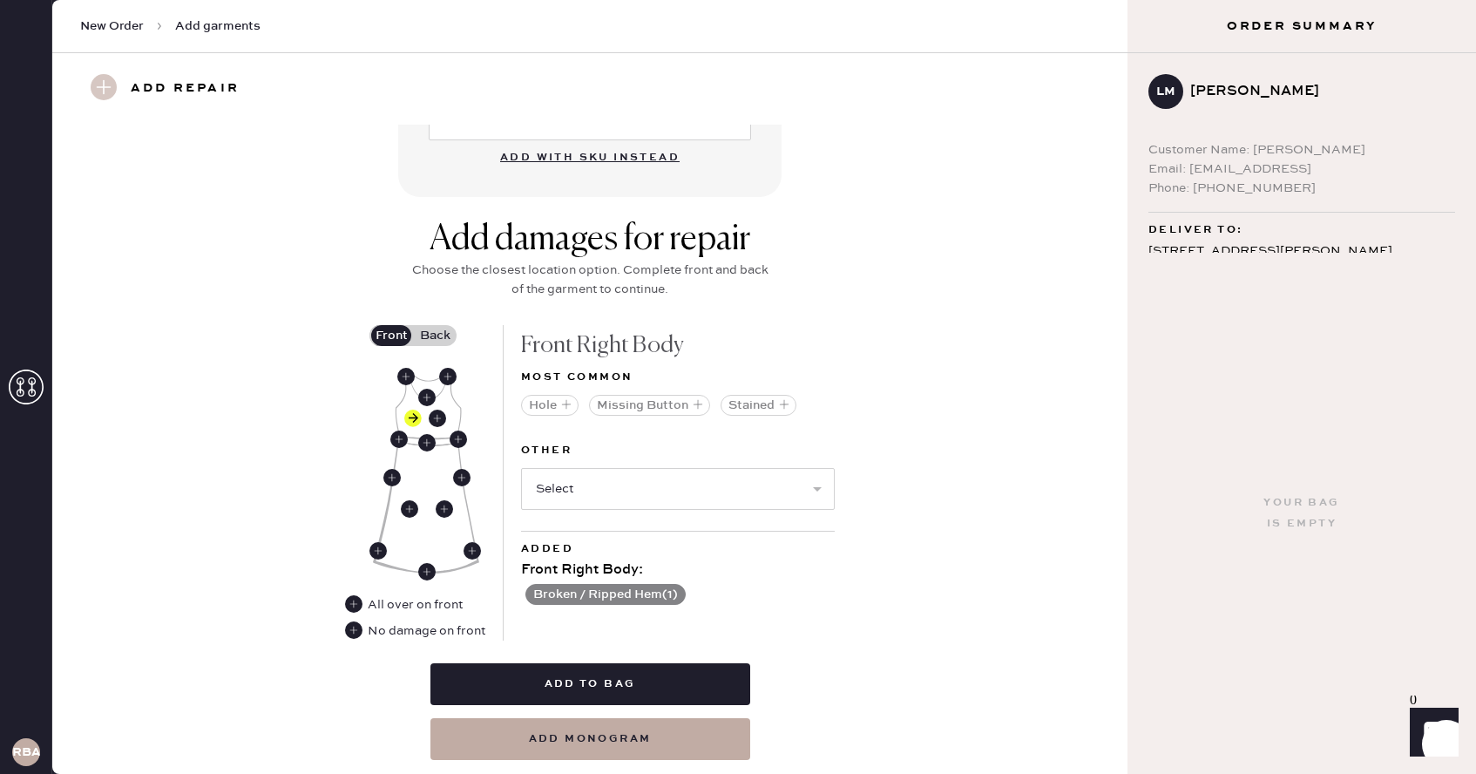
scroll to position [581, 0]
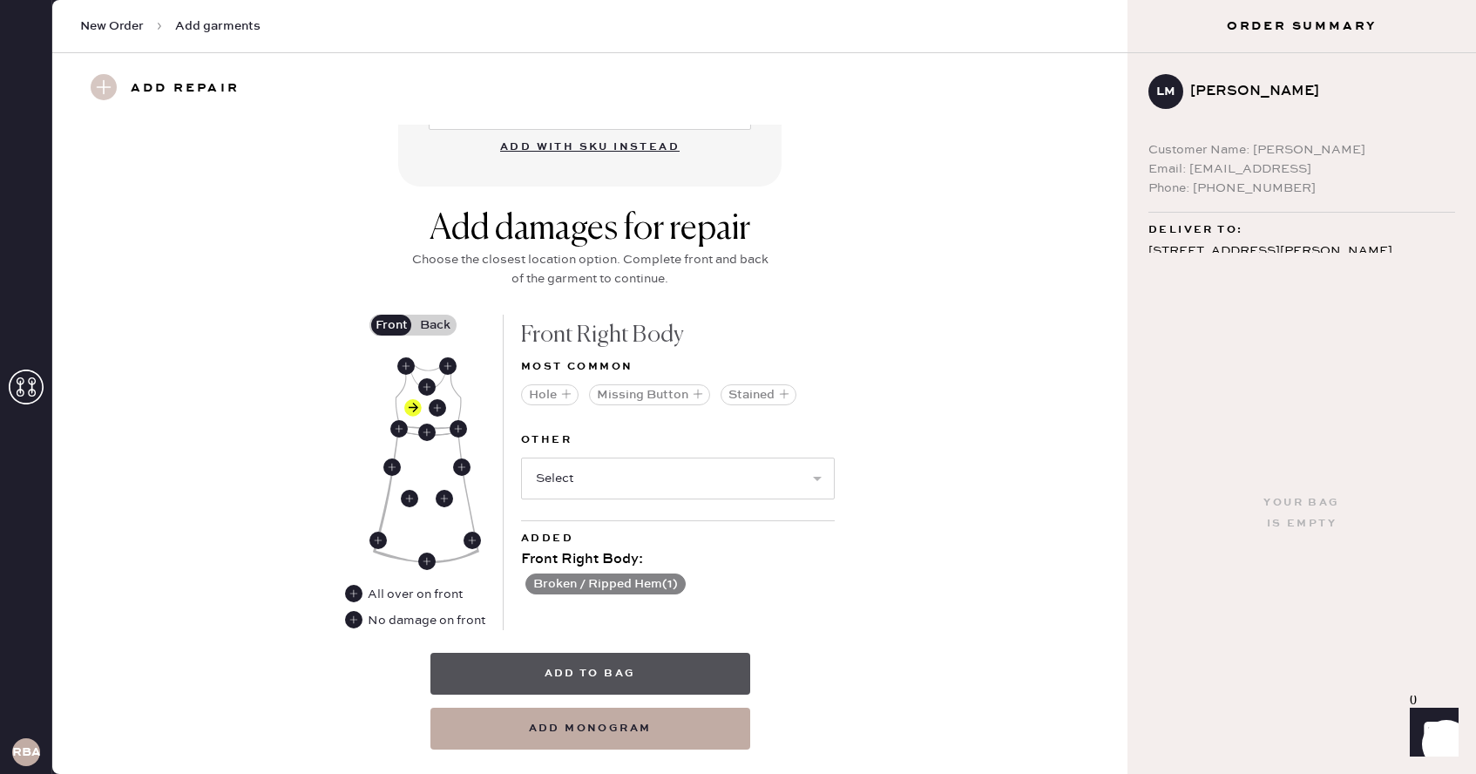
click at [596, 681] on button "Add to bag" at bounding box center [590, 674] width 320 height 42
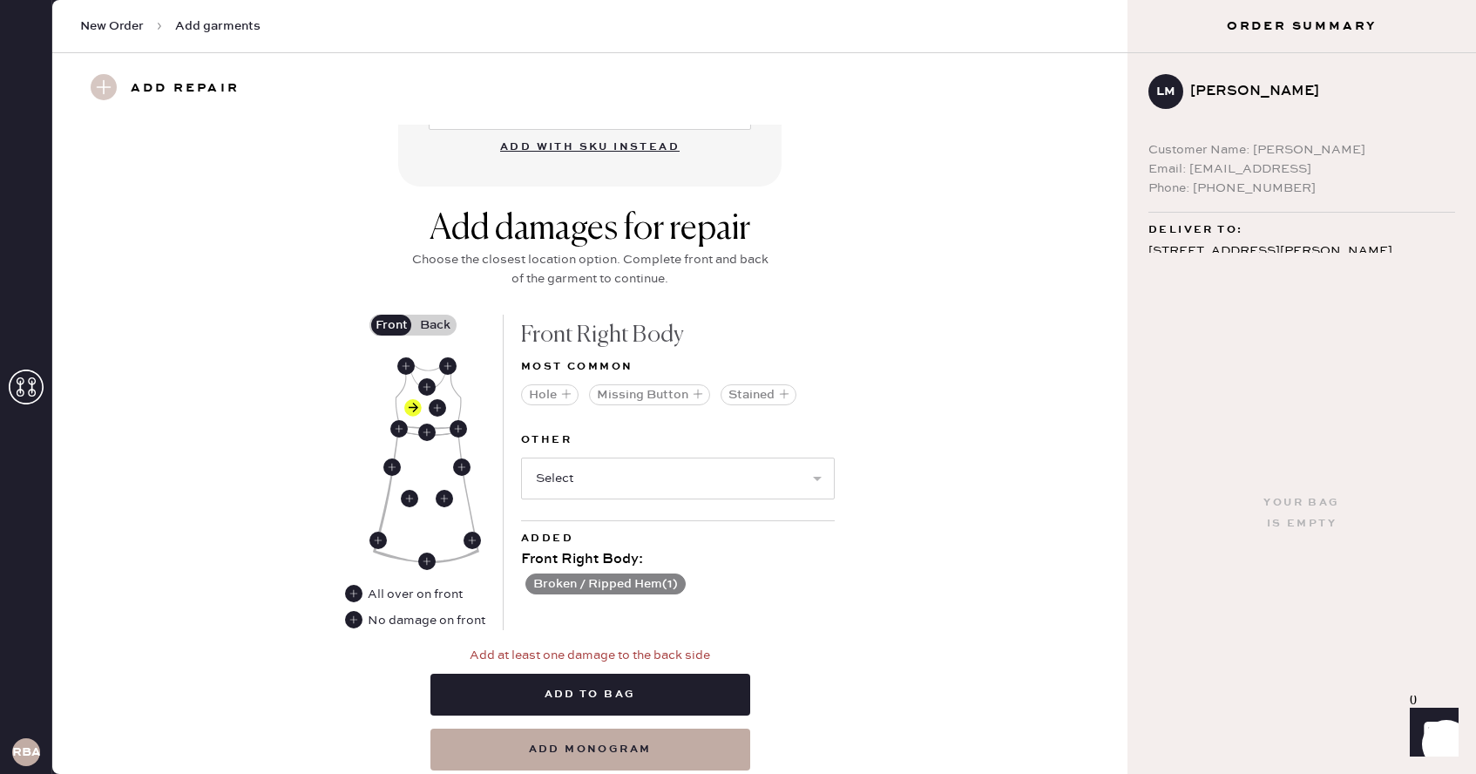
click at [426, 322] on label "Back" at bounding box center [435, 325] width 44 height 21
click at [435, 325] on input "Back" at bounding box center [435, 325] width 0 height 0
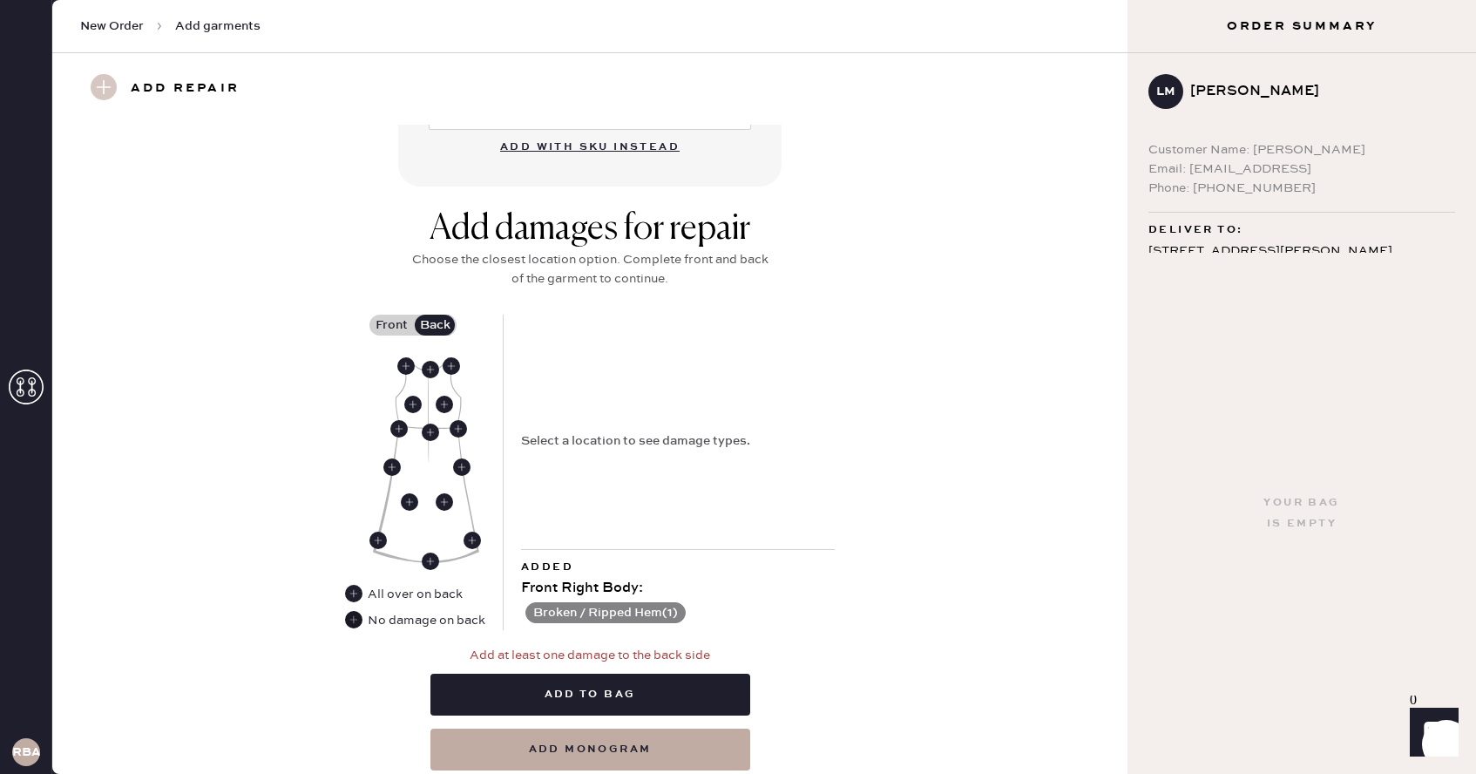
click at [360, 623] on use at bounding box center [353, 619] width 17 height 17
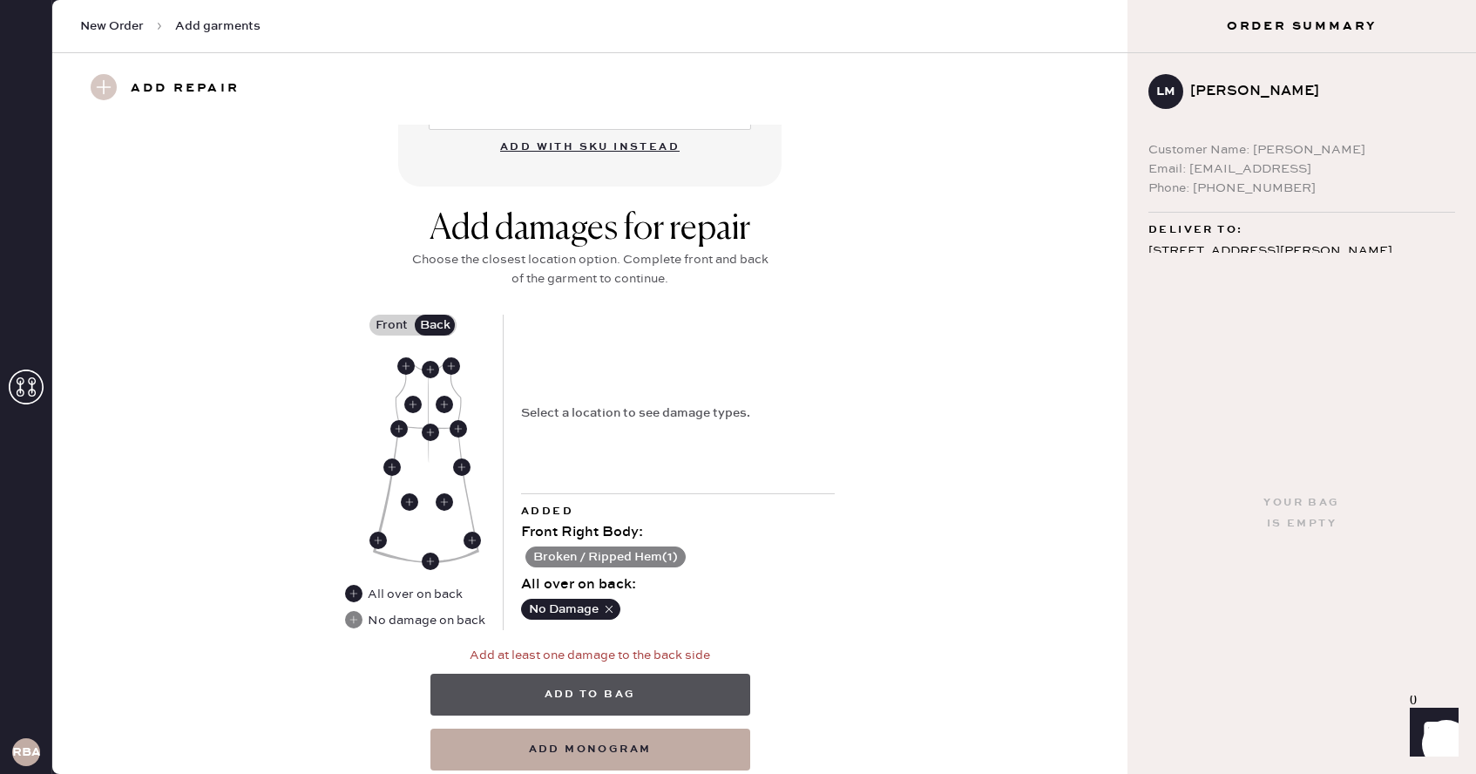
click at [595, 695] on button "Add to bag" at bounding box center [590, 694] width 320 height 42
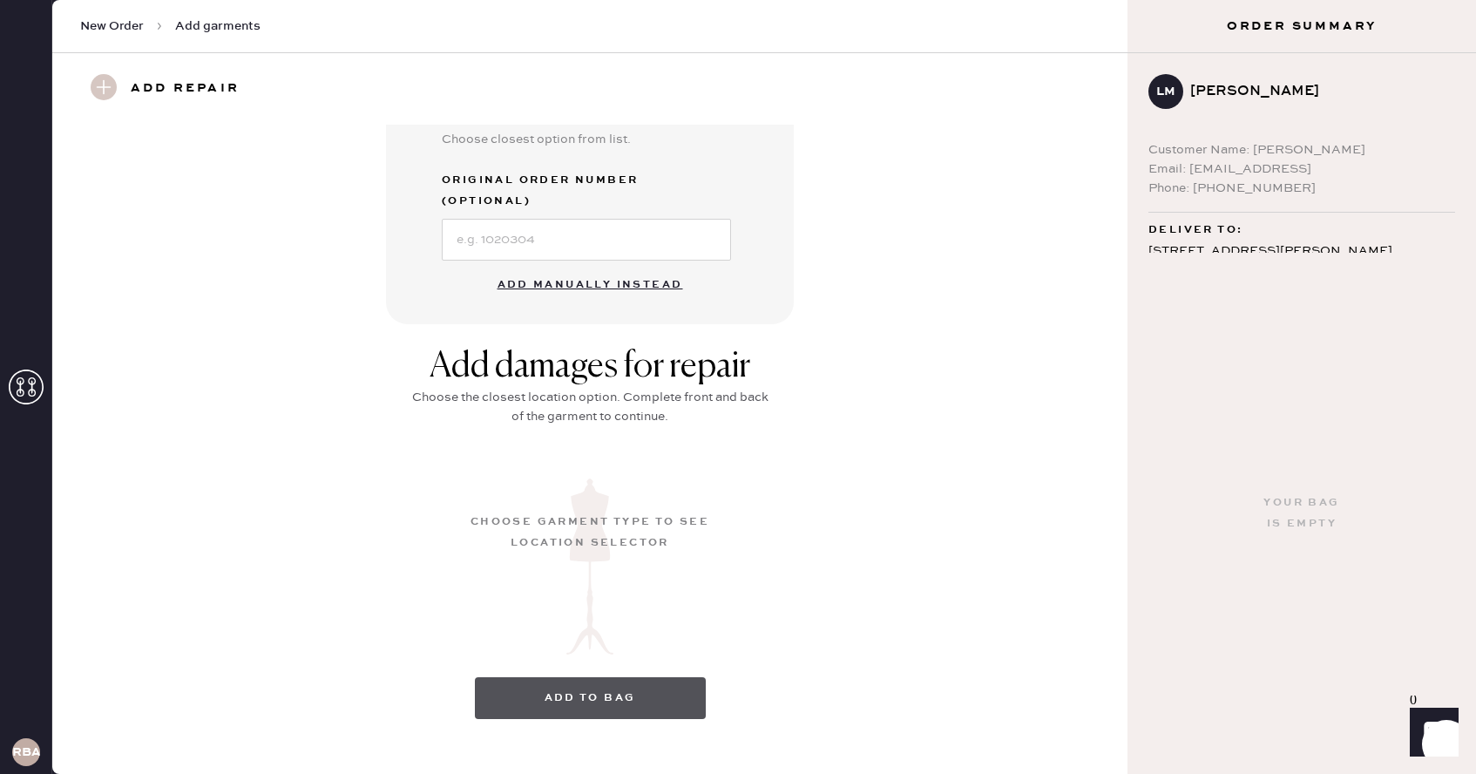
scroll to position [84, 0]
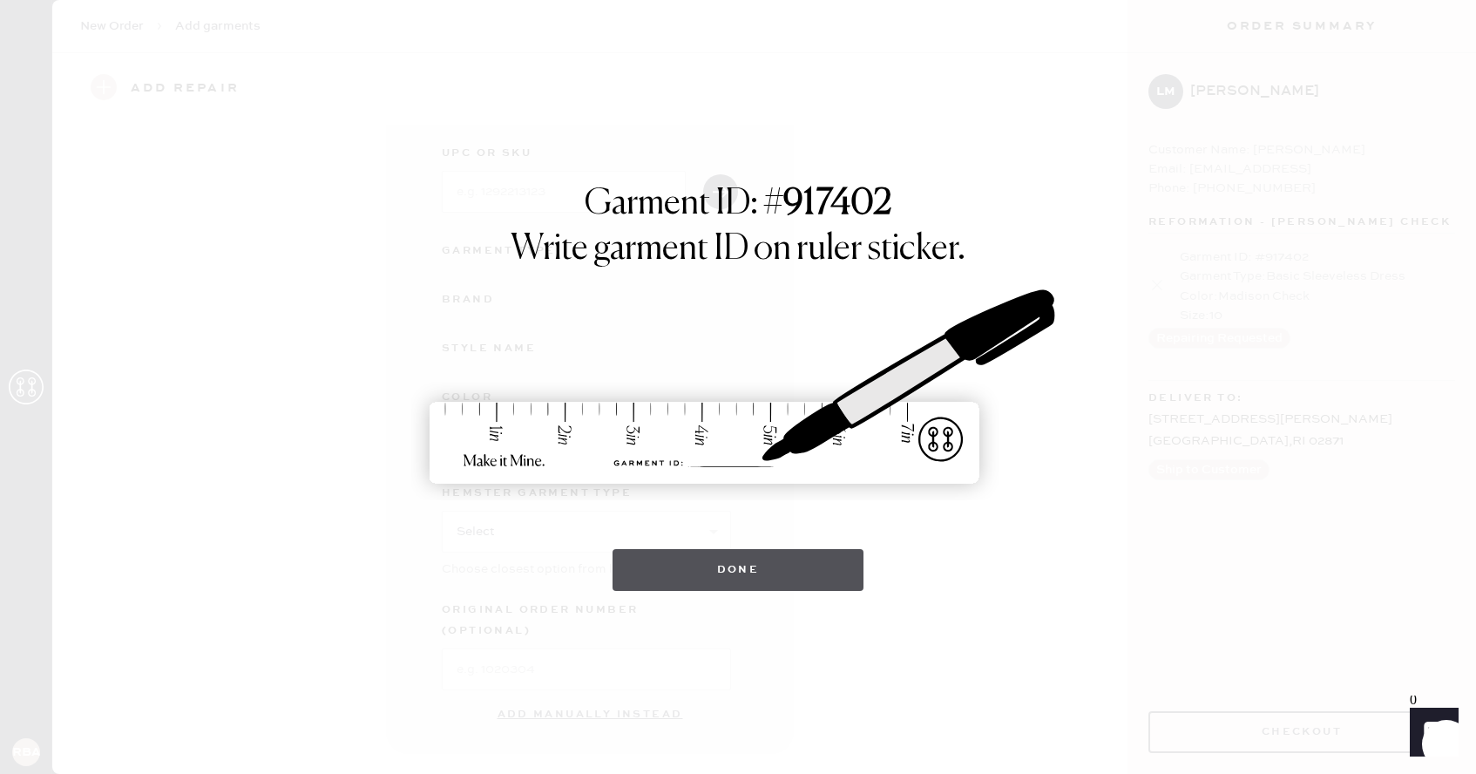
click at [690, 572] on button "Done" at bounding box center [739, 570] width 252 height 42
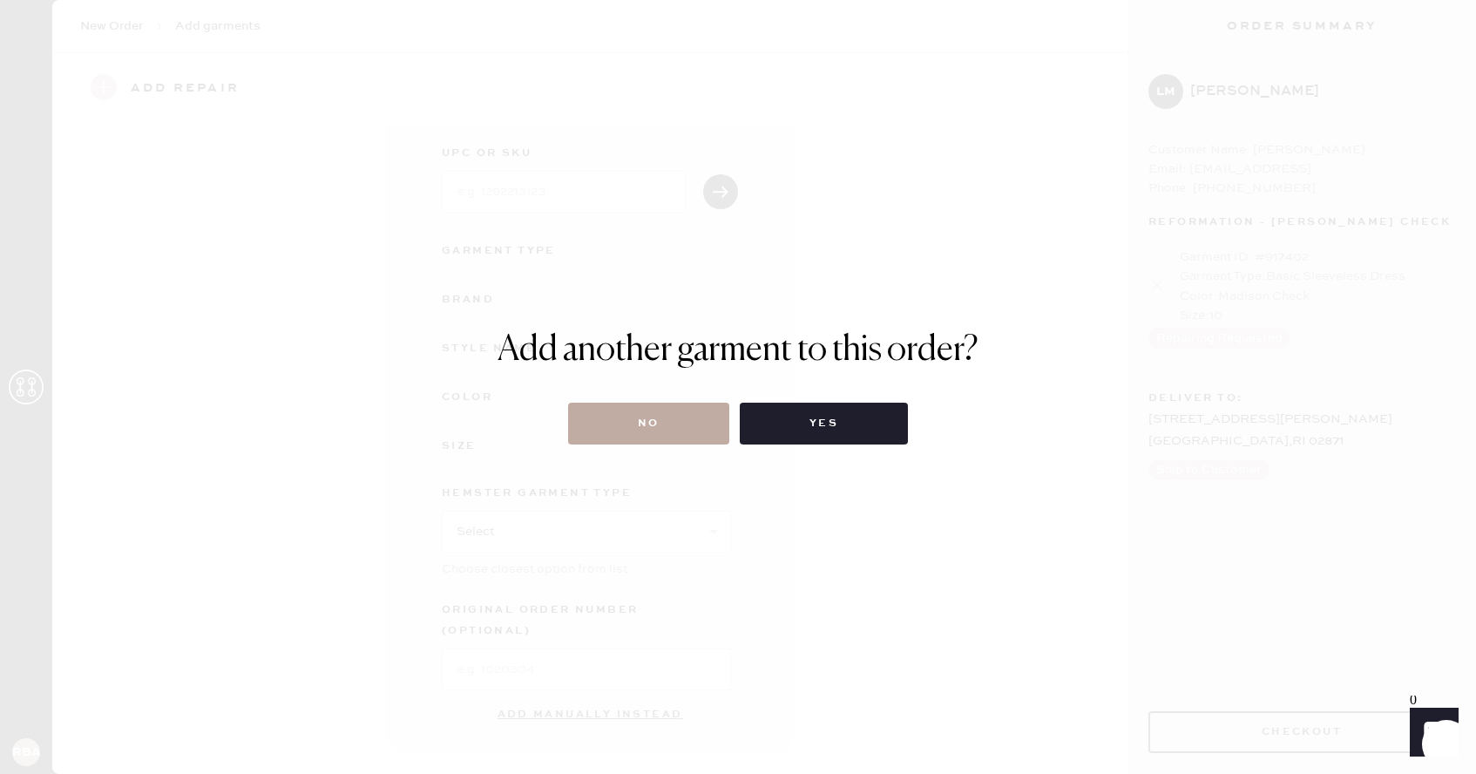
click at [683, 430] on button "No" at bounding box center [648, 424] width 161 height 42
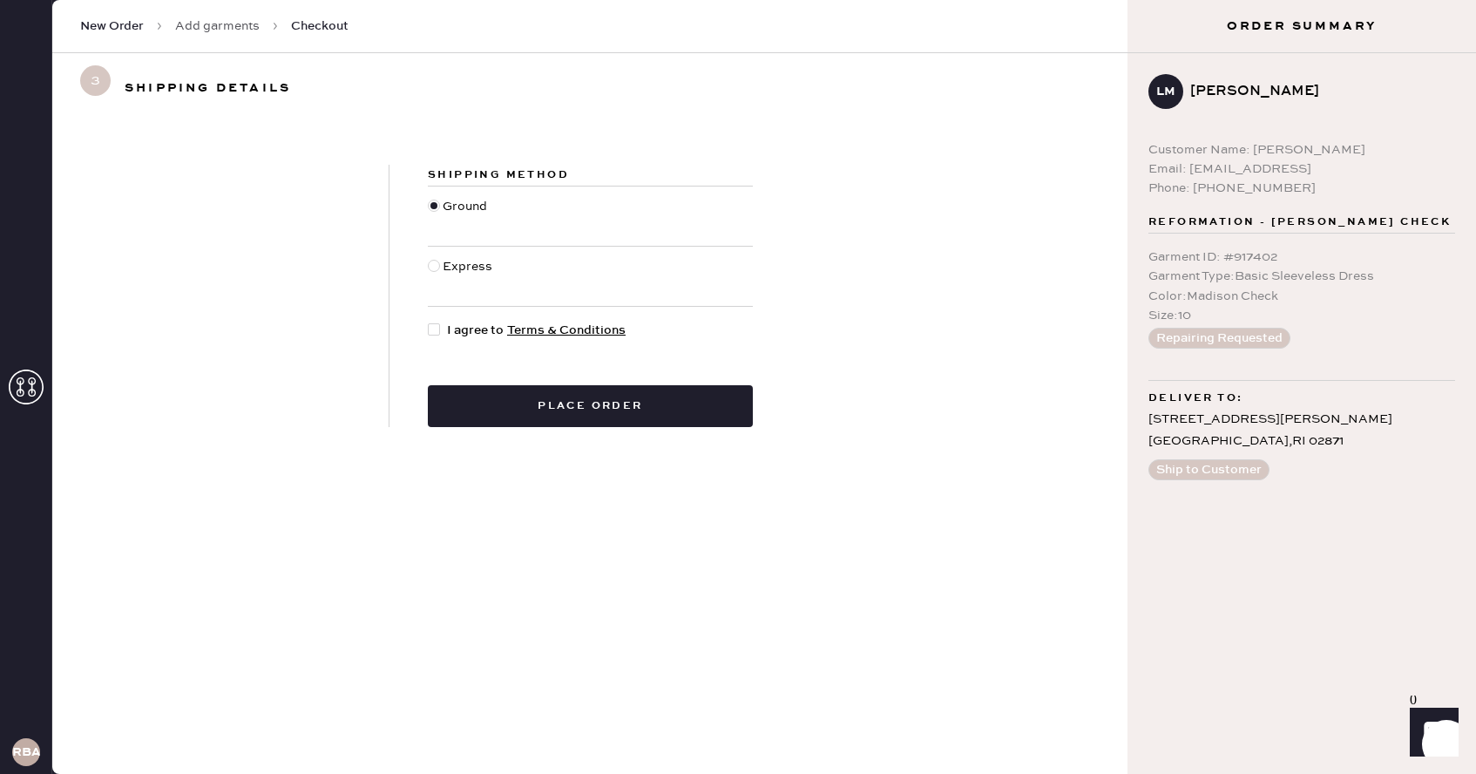
click at [435, 325] on div at bounding box center [434, 329] width 12 height 12
click at [429, 322] on input "I agree to Terms & Conditions" at bounding box center [428, 321] width 1 height 1
checkbox input "true"
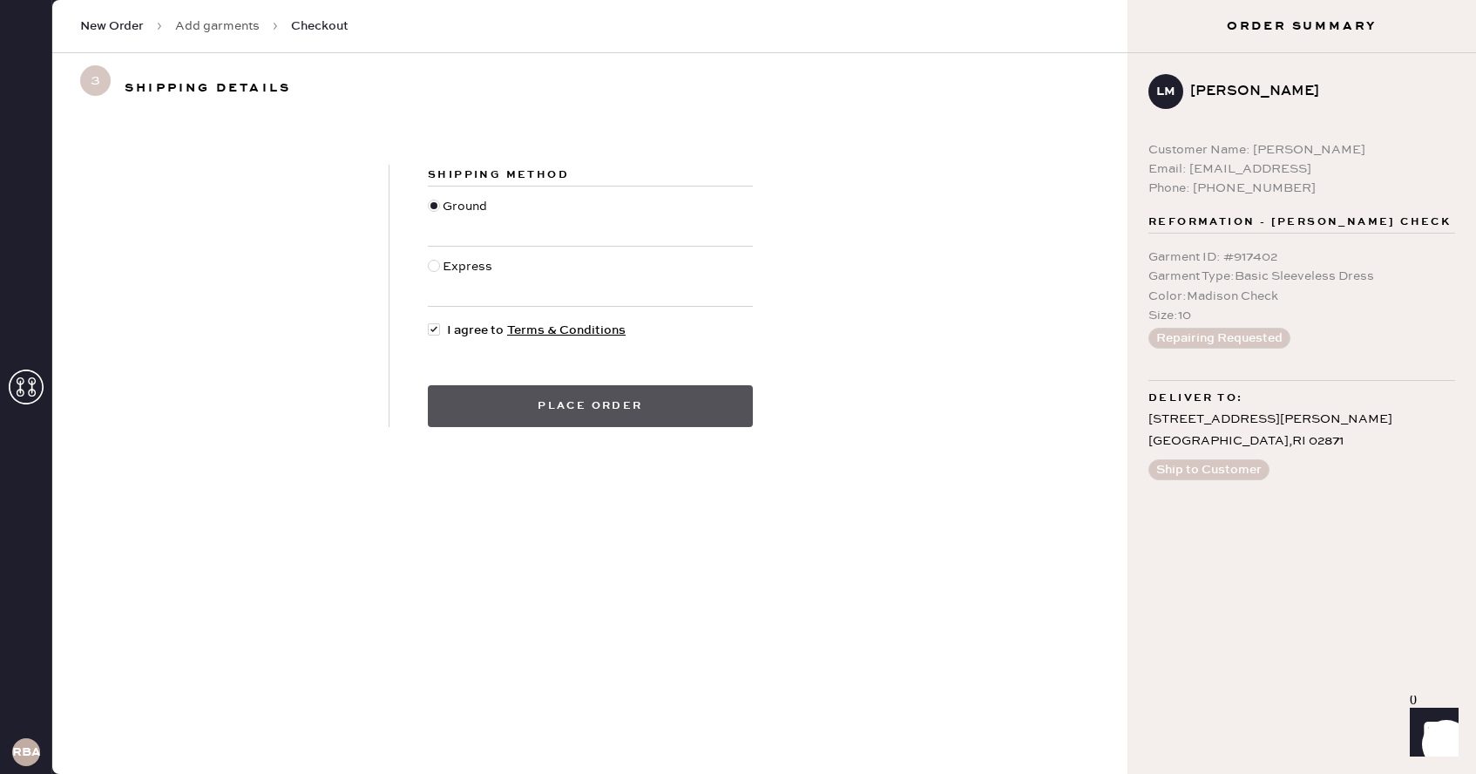
click at [507, 395] on button "Place order" at bounding box center [590, 406] width 325 height 42
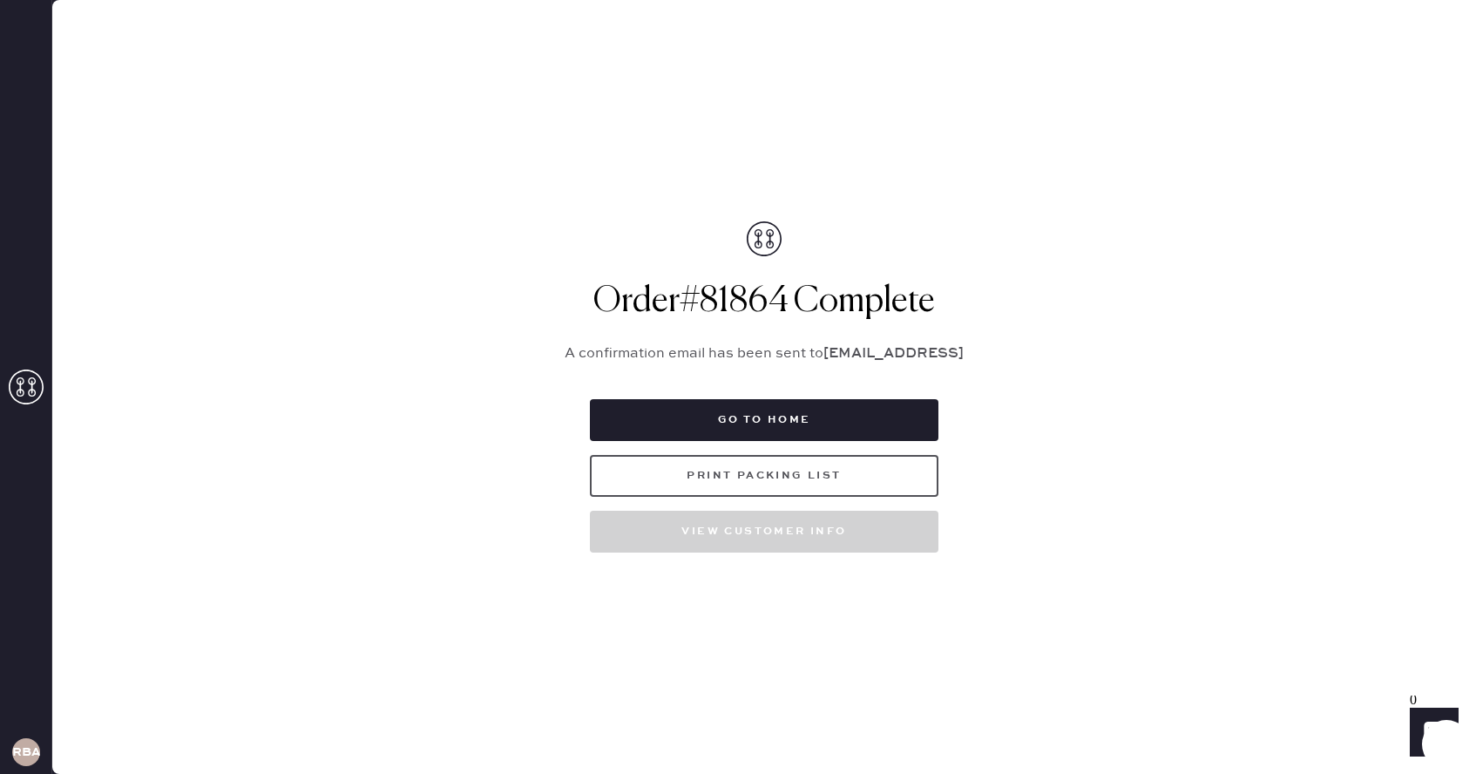
click at [694, 479] on button "Print Packing List" at bounding box center [764, 476] width 349 height 42
